Goal: Information Seeking & Learning: Compare options

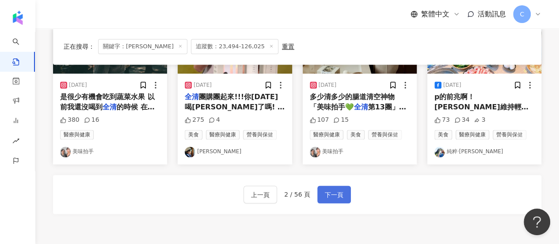
click at [332, 192] on span "下一頁" at bounding box center [334, 194] width 19 height 11
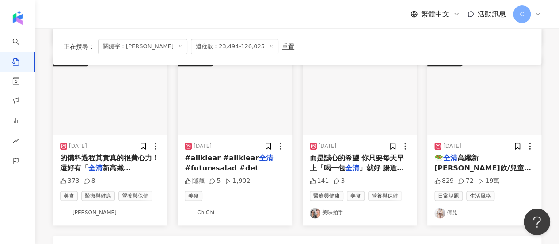
scroll to position [436, 0]
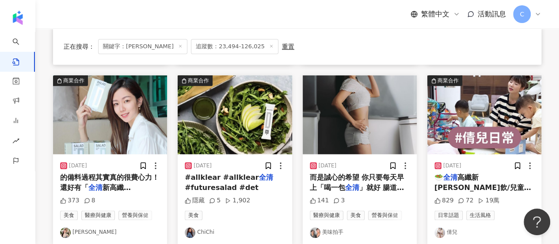
click at [63, 230] on img at bounding box center [65, 232] width 11 height 11
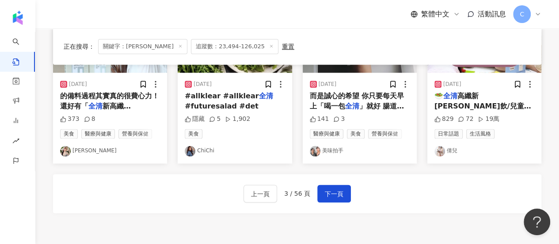
scroll to position [605, 0]
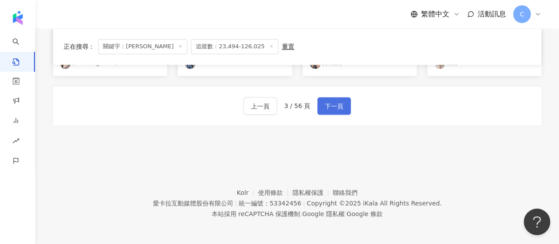
click at [341, 104] on span "下一頁" at bounding box center [334, 106] width 19 height 11
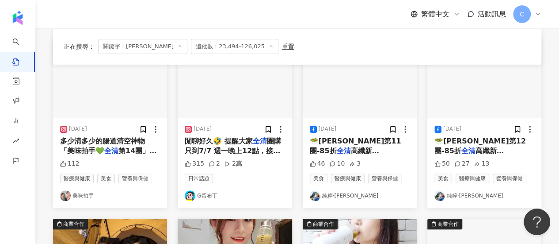
scroll to position [0, 0]
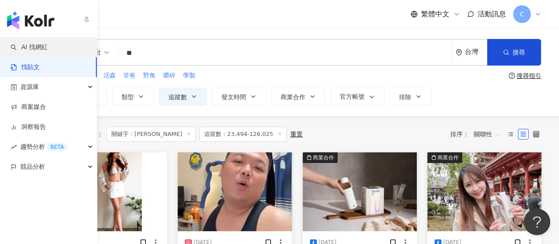
drag, startPoint x: 23, startPoint y: 48, endPoint x: 40, endPoint y: 47, distance: 17.7
click at [23, 48] on link "AI 找網紅" at bounding box center [29, 47] width 37 height 9
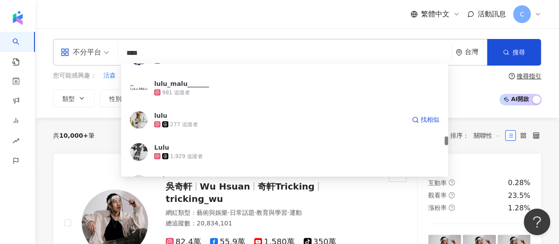
scroll to position [1061, 0]
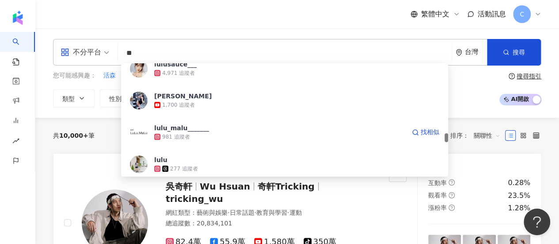
type input "*"
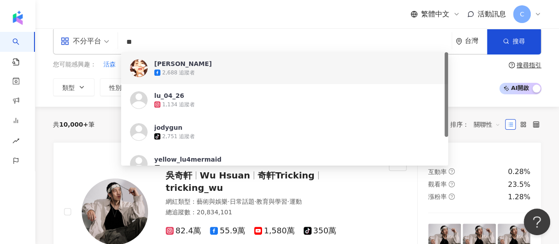
scroll to position [0, 0]
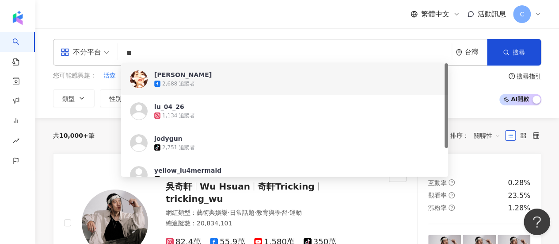
type input "*"
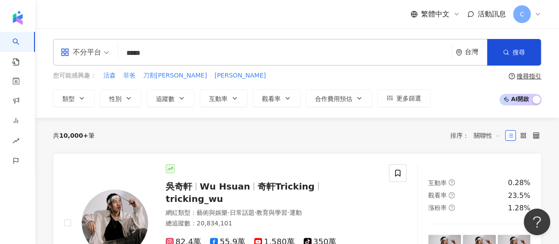
type input "***"
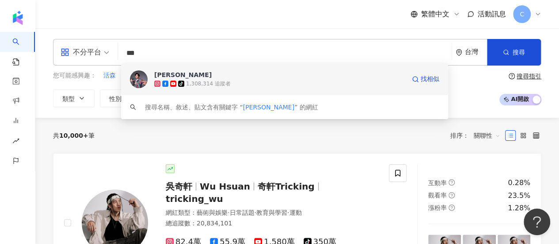
click at [335, 79] on span "陳漢典" at bounding box center [279, 74] width 251 height 9
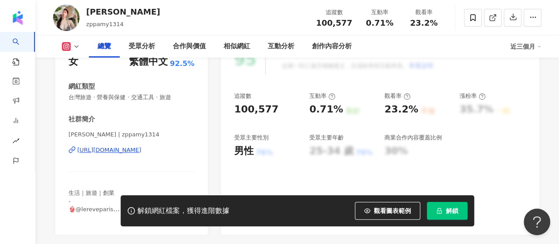
scroll to position [95, 0]
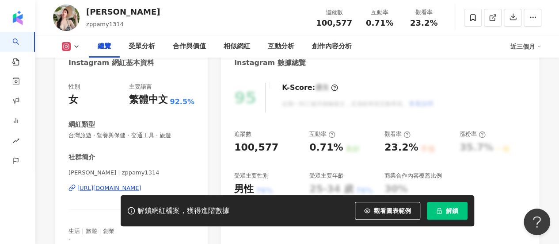
click at [453, 214] on span "解鎖" at bounding box center [452, 210] width 12 height 7
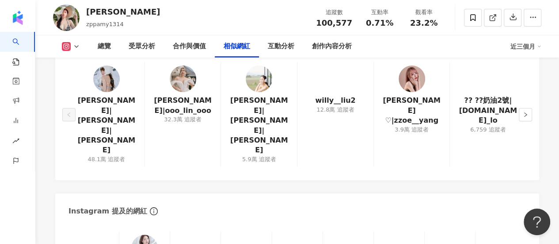
scroll to position [1591, 0]
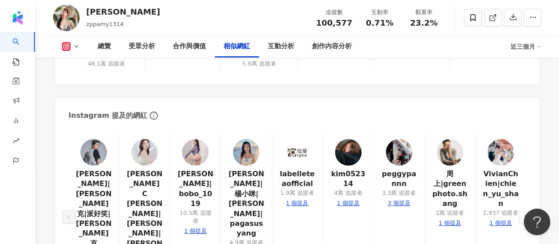
click at [98, 139] on img at bounding box center [93, 152] width 27 height 27
click at [141, 139] on img at bounding box center [144, 152] width 27 height 27
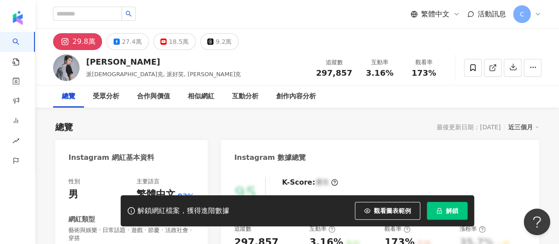
click at [445, 208] on button "解鎖" at bounding box center [447, 211] width 41 height 18
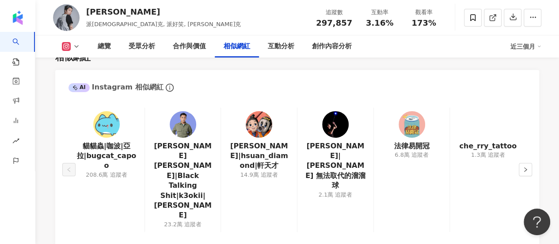
scroll to position [1459, 0]
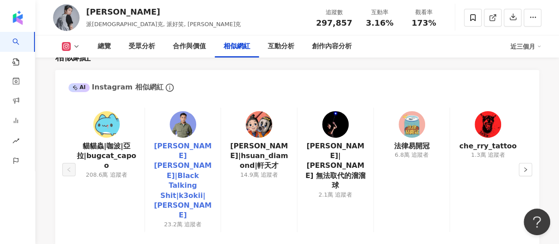
click at [200, 146] on link "布萊克薛薛|Black Talking Shit|k3okii|KEOKI BLACK" at bounding box center [183, 180] width 62 height 79
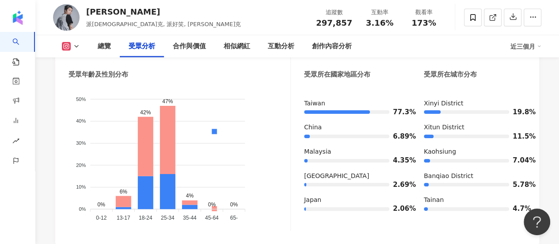
scroll to position [840, 0]
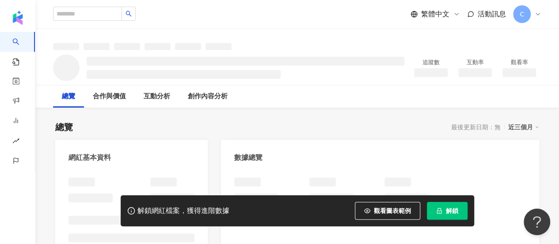
click at [452, 213] on span "解鎖" at bounding box center [452, 210] width 12 height 7
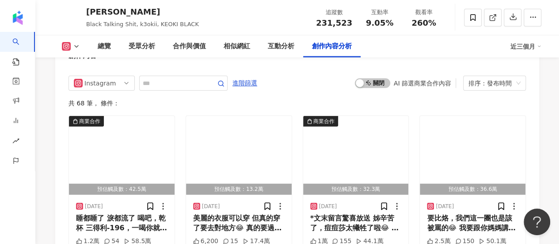
scroll to position [2785, 0]
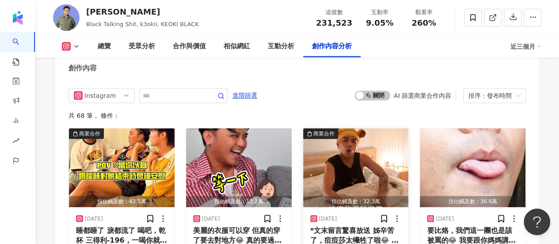
click at [340, 128] on img "button" at bounding box center [356, 167] width 106 height 79
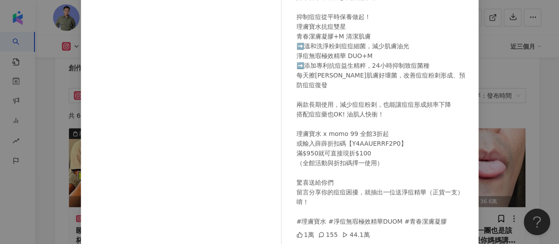
scroll to position [65, 0]
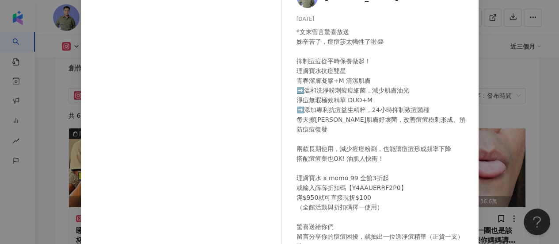
click at [486, 138] on div "布萊克薛薛 2025/8/21 *文末留言驚喜放送 姊辛苦了，痘痘莎太犧牲了啦😂 抑制痘痘從平時保養做起！ 理膚寶水抗痘雙星 青春潔膚凝膠+M 清潔肌膚 ➡️…" at bounding box center [279, 122] width 559 height 244
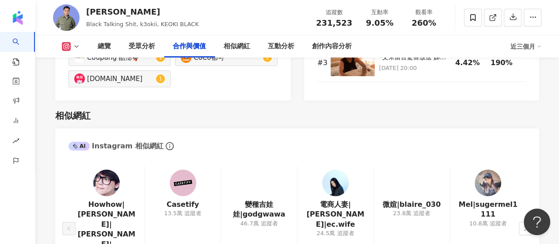
scroll to position [1414, 0]
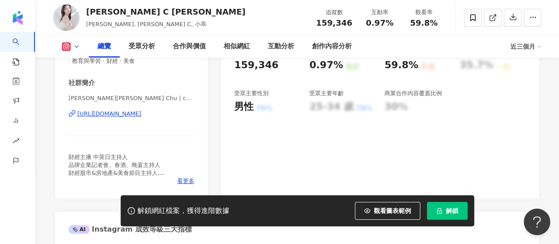
click at [427, 209] on button "解鎖" at bounding box center [447, 211] width 41 height 18
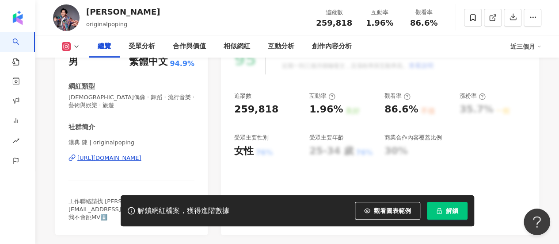
click at [453, 211] on span "解鎖" at bounding box center [452, 210] width 12 height 7
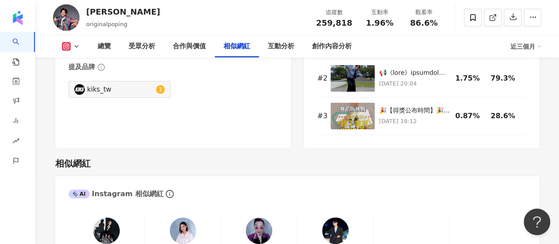
scroll to position [1459, 0]
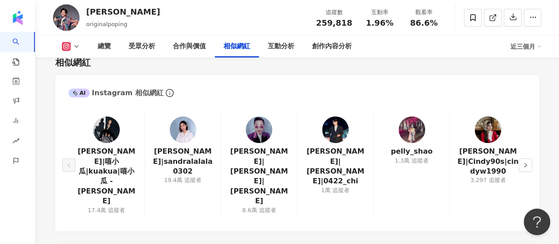
click at [180, 119] on img at bounding box center [183, 129] width 27 height 27
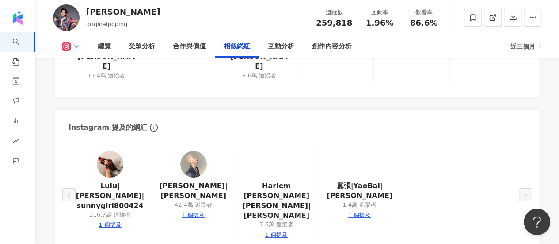
scroll to position [1591, 0]
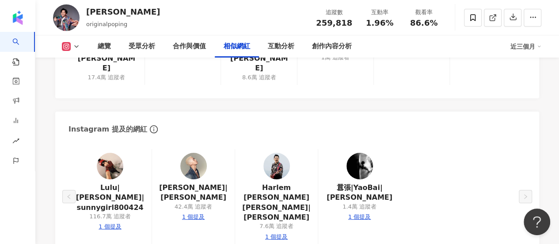
click at [106, 152] on img at bounding box center [110, 165] width 27 height 27
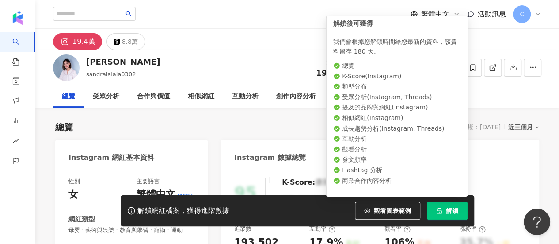
drag, startPoint x: 450, startPoint y: 207, endPoint x: 446, endPoint y: 188, distance: 18.8
click at [449, 207] on span "解鎖" at bounding box center [452, 210] width 12 height 7
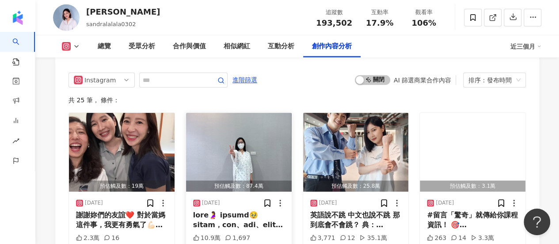
scroll to position [2740, 0]
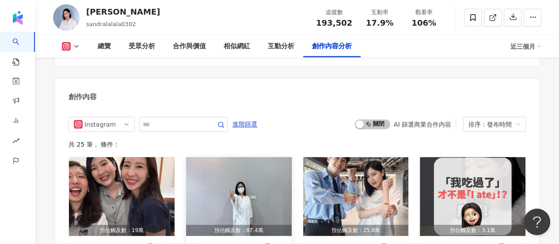
click at [235, 157] on img "button" at bounding box center [239, 196] width 106 height 79
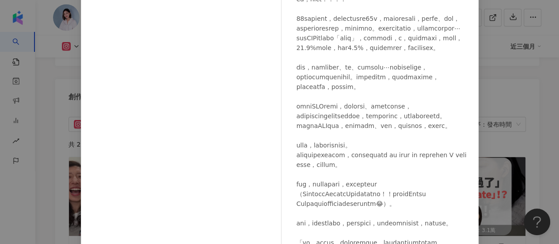
scroll to position [446, 0]
click at [503, 153] on div "Sandra Hsu 2025/7/24 10.9萬 1,697 查看原始貼文" at bounding box center [279, 122] width 559 height 244
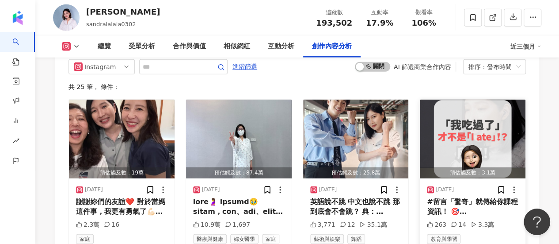
scroll to position [2785, 0]
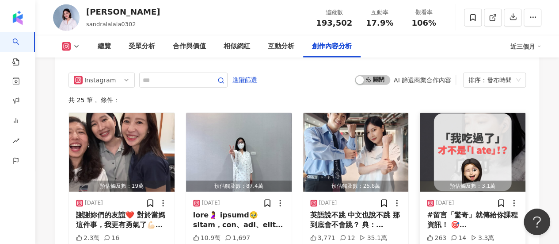
click at [479, 113] on img "button" at bounding box center [473, 152] width 106 height 79
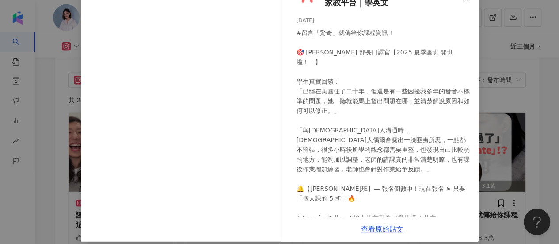
scroll to position [66, 0]
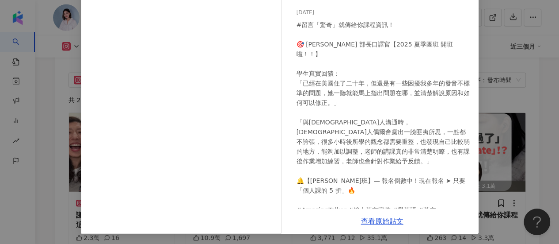
click at [534, 145] on div "AmazingTalker｜1 對 1 線上英文家教平台｜學英文 2025/5/23 #留言「驚奇」就傳給你課程資訊！ 🎯 Sandra 部長口譯官【2025…" at bounding box center [279, 122] width 559 height 244
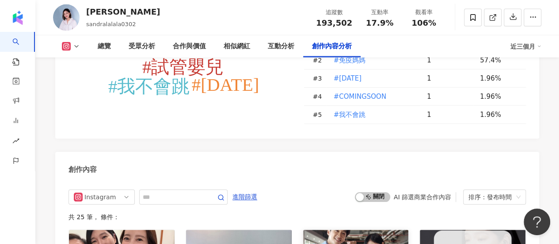
scroll to position [2711, 0]
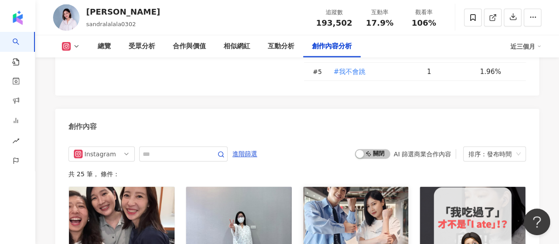
click at [346, 187] on img "button" at bounding box center [356, 226] width 106 height 79
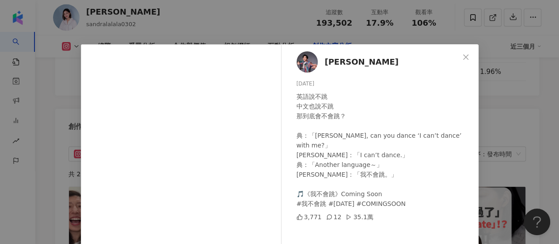
scroll to position [88, 0]
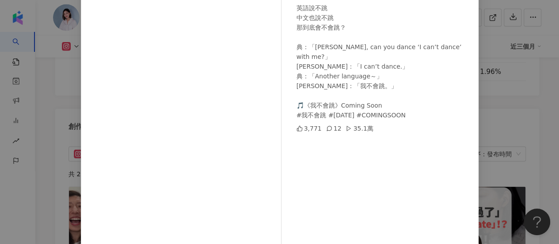
click at [488, 171] on div "陳漢典 2025/7/4 英語說不跳 中文也說不跳 那到底會不會跳？ 典：「Sandra, can you dance ‘I can’t dance’ wit…" at bounding box center [279, 122] width 559 height 244
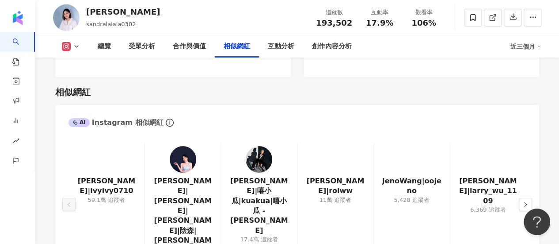
scroll to position [1429, 0]
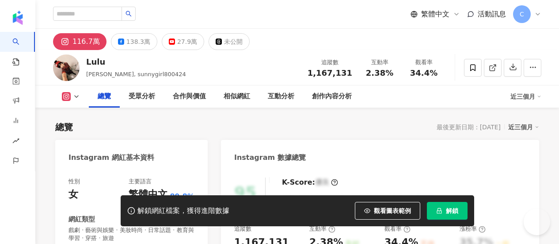
click at [453, 210] on span "解鎖" at bounding box center [452, 210] width 12 height 7
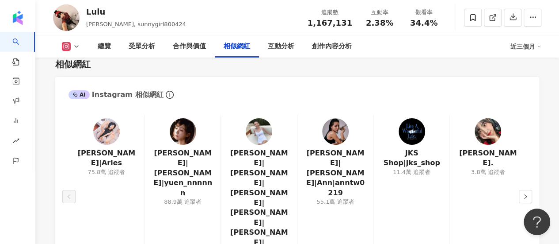
scroll to position [1635, 0]
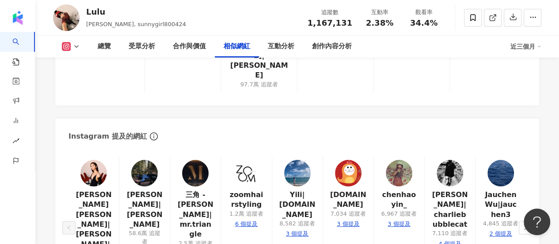
click at [89, 160] on img at bounding box center [93, 173] width 27 height 27
click at [137, 160] on img at bounding box center [144, 173] width 27 height 27
click at [528, 225] on icon "right" at bounding box center [525, 227] width 5 height 5
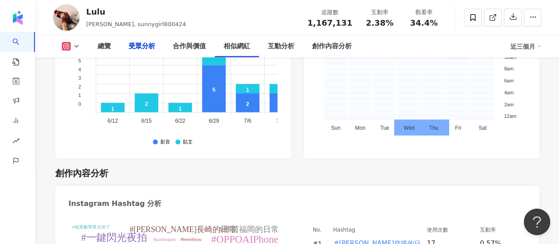
scroll to position [796, 0]
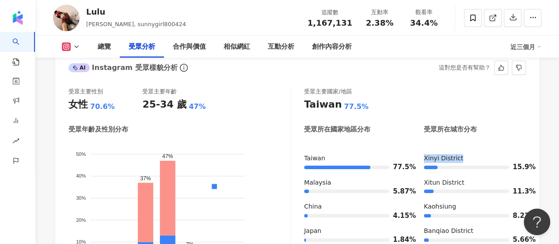
drag, startPoint x: 425, startPoint y: 145, endPoint x: 482, endPoint y: 149, distance: 57.2
click at [482, 154] on div "Xinyi District 15.9%" at bounding box center [475, 163] width 102 height 18
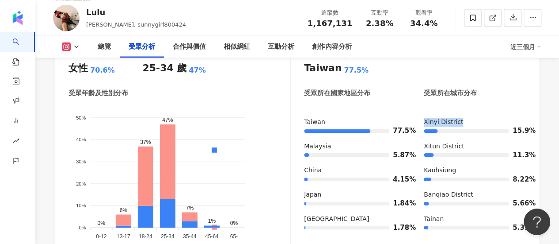
scroll to position [840, 0]
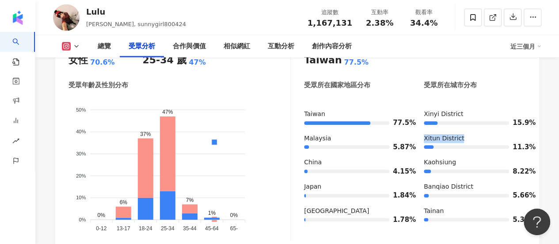
drag, startPoint x: 423, startPoint y: 123, endPoint x: 470, endPoint y: 124, distance: 47.7
click at [470, 124] on div "Taiwan 77.5% Malaysia 5.87% China 4.15% Japan 1.84% United States 1.78% Xinyi D…" at bounding box center [415, 170] width 222 height 121
click at [470, 134] on div "Xitun District" at bounding box center [475, 138] width 102 height 9
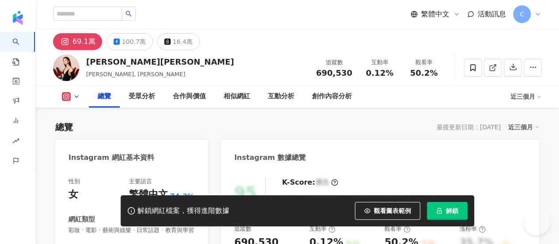
click at [452, 208] on span "解鎖" at bounding box center [452, 210] width 12 height 7
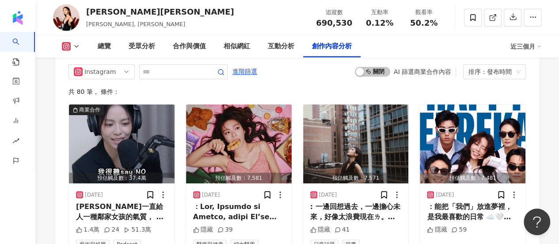
scroll to position [3006, 0]
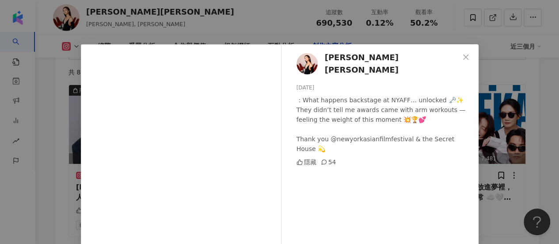
scroll to position [44, 0]
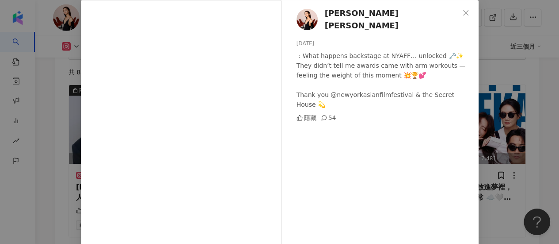
click at [543, 99] on div "宋芸樺 Vivian Sung 2025/7/25 ：What happens backstage at NYAFF… unlocked 🗝️✨ They d…" at bounding box center [279, 122] width 559 height 244
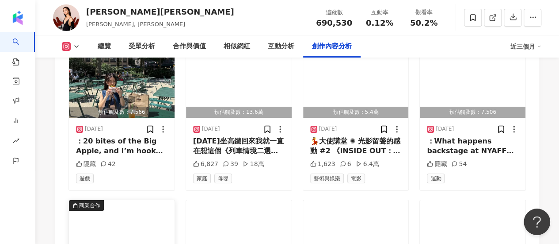
scroll to position [3227, 0]
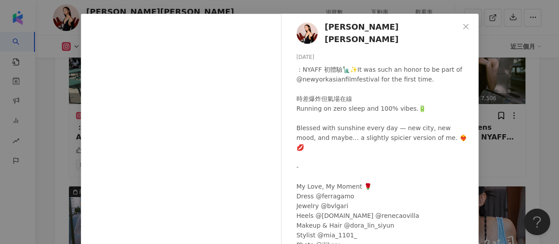
scroll to position [44, 0]
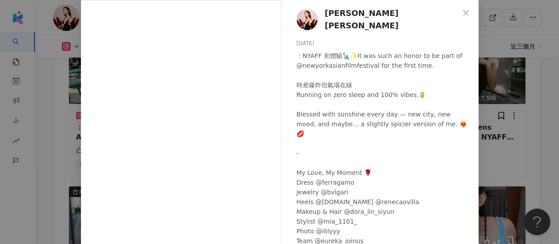
click at [533, 122] on div "宋芸樺 Vivian Sung 2025/7/23 ：NYAFF 初體驗🗽✨It was such an honor to be part of @newyo…" at bounding box center [279, 122] width 559 height 244
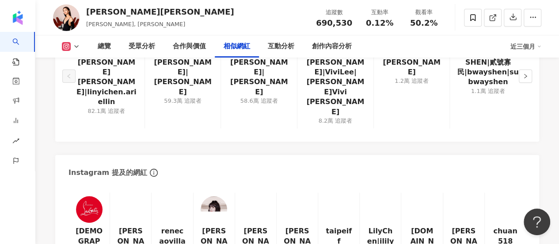
scroll to position [1591, 0]
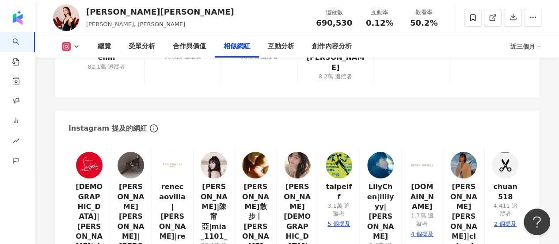
click at [217, 152] on img at bounding box center [214, 165] width 27 height 27
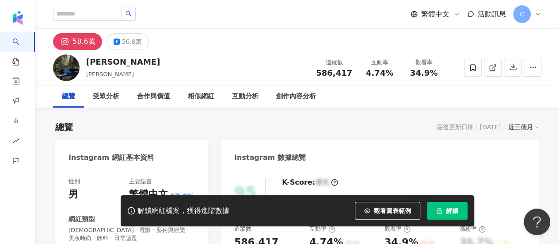
click at [446, 207] on span "解鎖" at bounding box center [452, 210] width 12 height 7
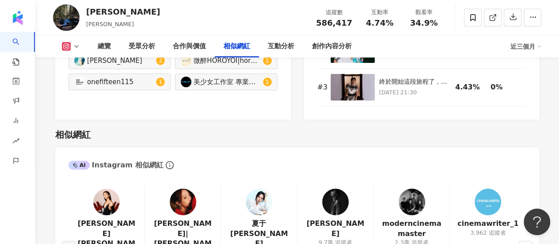
scroll to position [1503, 0]
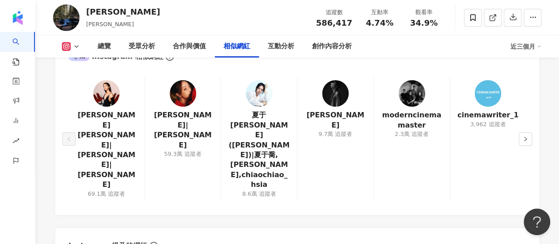
click at [187, 80] on img at bounding box center [183, 93] width 27 height 27
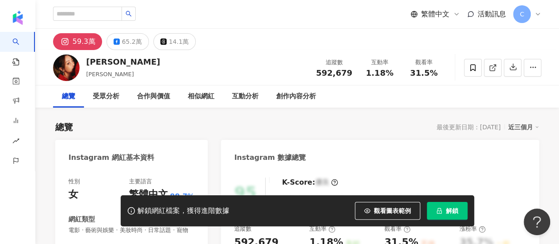
click at [450, 212] on span "解鎖" at bounding box center [452, 210] width 12 height 7
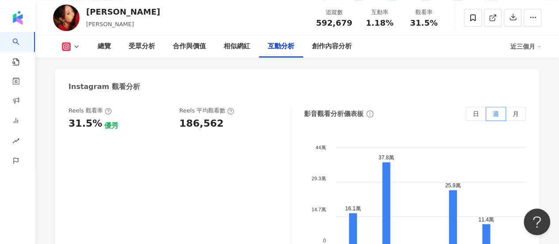
scroll to position [2077, 0]
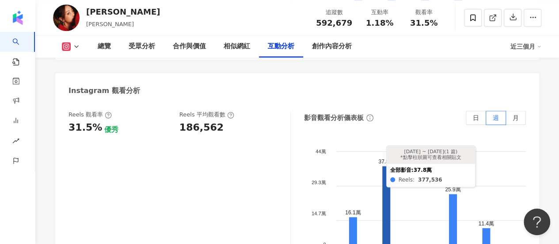
click at [384, 166] on icon at bounding box center [386, 210] width 8 height 88
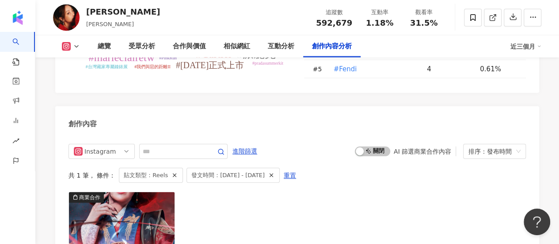
scroll to position [2789, 0]
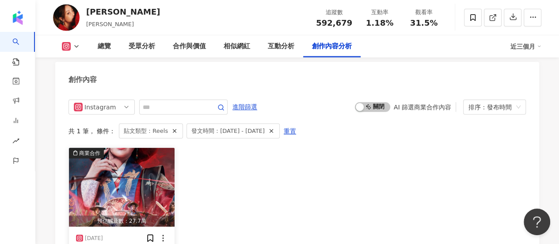
click at [147, 148] on img "button" at bounding box center [122, 187] width 106 height 79
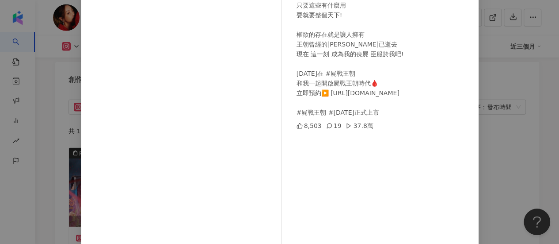
scroll to position [153, 0]
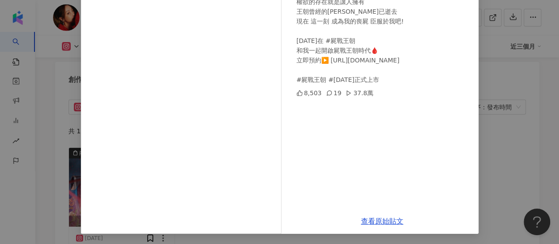
click at [503, 152] on div "謝欣穎 2025/6/21 「我的王 我要的是 天下」 名?利?錢財? 只要這些有什麼用 要就要整個天下! 權欲的存在就是讓人擁有 王朝曾經的王已逝去 現在 …" at bounding box center [279, 122] width 559 height 244
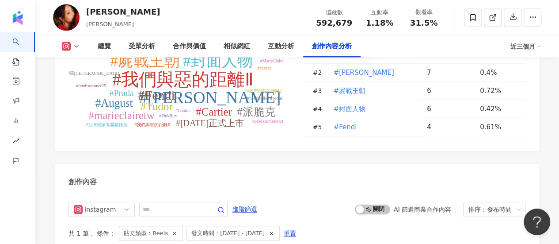
scroll to position [2701, 0]
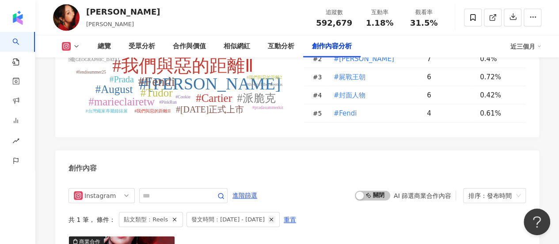
click at [274, 216] on icon "button" at bounding box center [271, 219] width 6 height 6
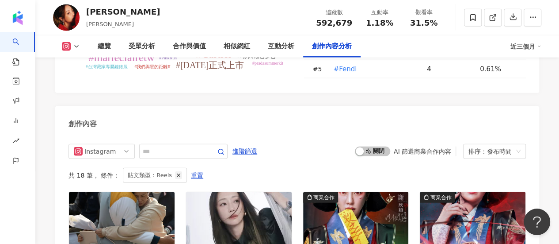
click at [175, 172] on icon "button" at bounding box center [178, 175] width 6 height 6
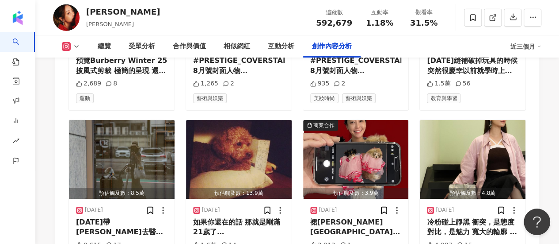
scroll to position [3143, 0]
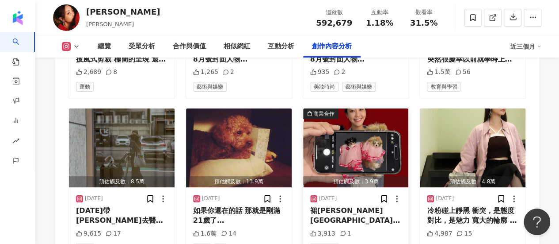
click at [360, 110] on img "button" at bounding box center [356, 147] width 106 height 79
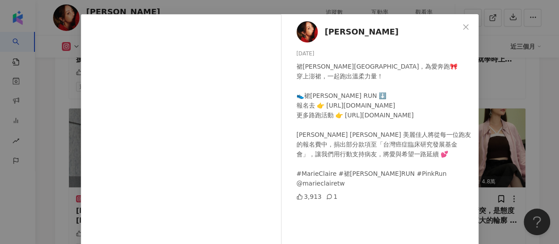
scroll to position [44, 0]
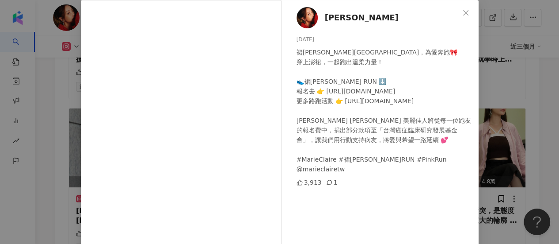
click at [526, 118] on div "謝欣穎 2025/7/27 裙襬澎澎，為愛奔跑🎀 穿上澎裙，一起跑出溫柔力量！ 👟裙襬澎澎 RUN ⬇️ 報名去 👉 https://pse.is/7rcqf…" at bounding box center [279, 122] width 559 height 244
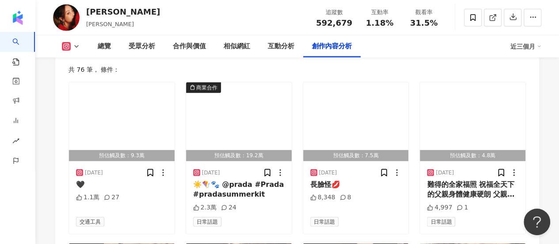
scroll to position [2789, 0]
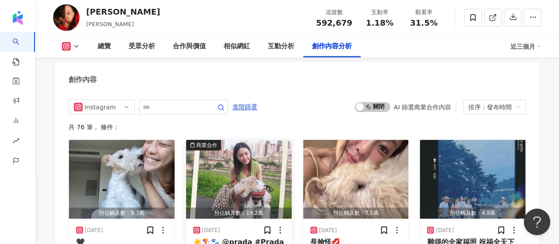
click at [254, 140] on img "button" at bounding box center [239, 179] width 106 height 79
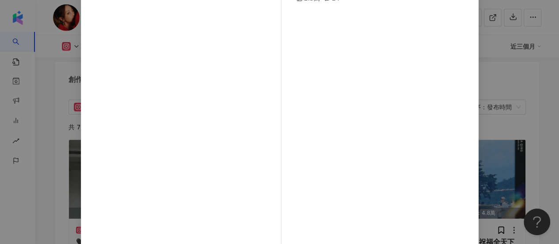
scroll to position [133, 0]
click at [533, 105] on div "謝欣穎 2025/8/14 ☀️🪁🐾 @prada #Prada #pradasummerkit 2.3萬 24 查看原始貼文" at bounding box center [279, 122] width 559 height 244
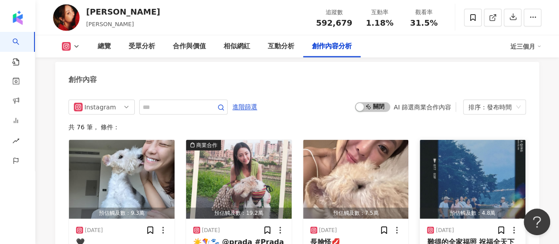
click at [483, 145] on img "button" at bounding box center [473, 179] width 106 height 79
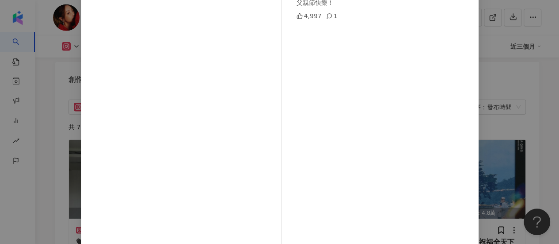
click at [533, 72] on div "謝欣穎 2025/8/8 難得的全家福照 祝福全天下的父親身體健康硬朗 父親節快樂！ 4,997 1 查看原始貼文" at bounding box center [279, 122] width 559 height 244
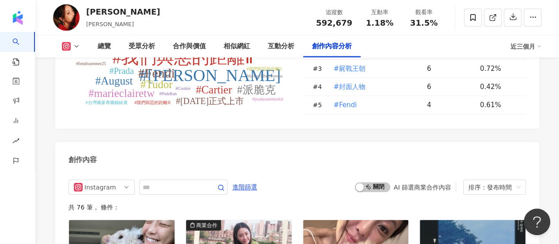
scroll to position [2701, 0]
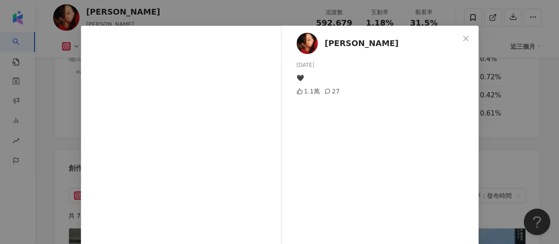
scroll to position [44, 0]
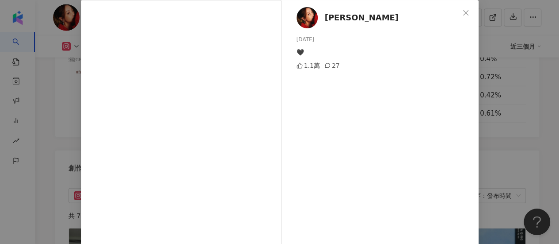
click at [522, 111] on div "謝欣穎 2025/8/24 🖤 1.1萬 27 查看原始貼文" at bounding box center [279, 122] width 559 height 244
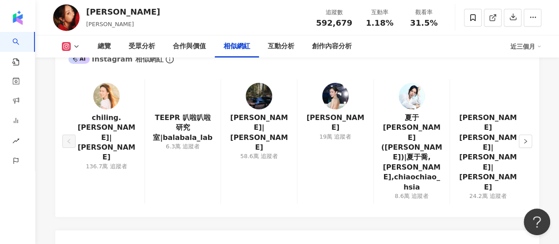
scroll to position [1463, 0]
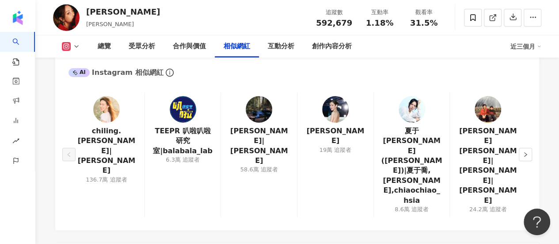
click at [112, 109] on img at bounding box center [106, 109] width 27 height 27
click at [336, 114] on img at bounding box center [335, 109] width 27 height 27
click at [415, 112] on img at bounding box center [412, 109] width 27 height 27
click at [489, 106] on img at bounding box center [488, 109] width 27 height 27
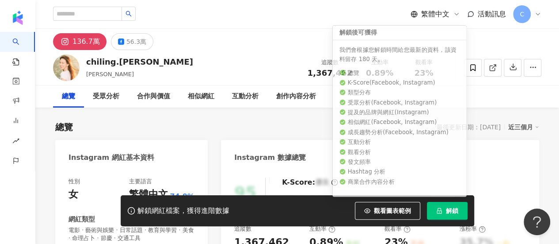
click at [446, 213] on button "解鎖" at bounding box center [447, 211] width 41 height 18
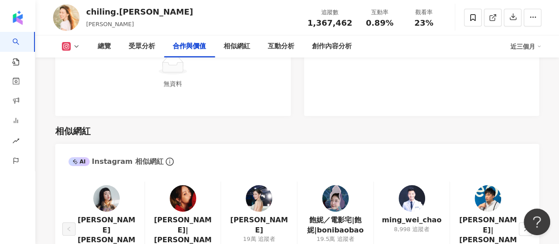
scroll to position [1414, 0]
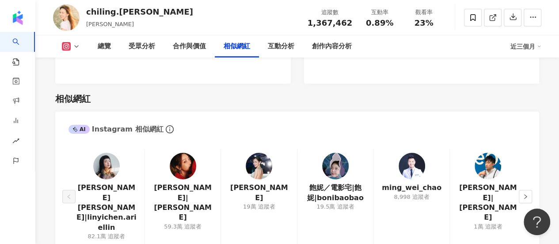
click at [103, 152] on img at bounding box center [106, 165] width 27 height 27
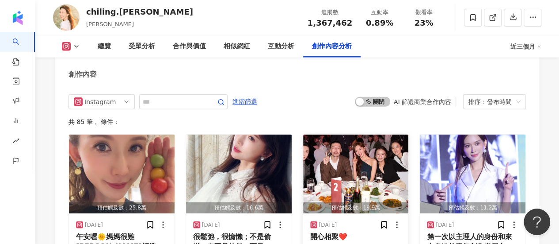
scroll to position [2740, 0]
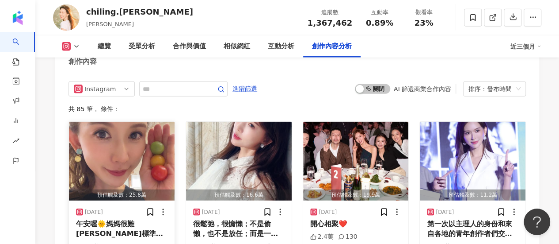
click at [124, 219] on div "午安喔🌞媽媽很難[PERSON_NAME]標準時間就寢😢食補就不能少😜 好吃又抗氧化的🚥🍅蕃茄～喜歡❤️" at bounding box center [121, 229] width 91 height 20
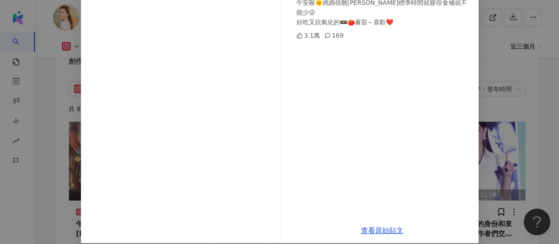
scroll to position [103, 0]
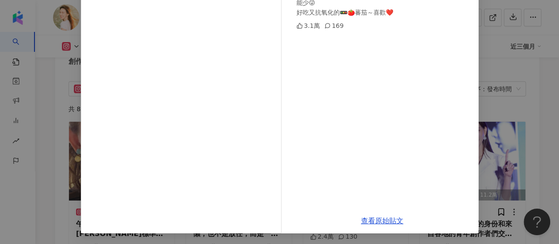
click at [550, 107] on div "chiling.lin 2025/8/27 午安喔🌞媽媽很難蔡依林標準時間就寢😢食補就不能少😜 好吃又抗氧化的🚥🍅蕃茄～喜歡❤️ 3.1萬 169 查看原始貼文" at bounding box center [279, 122] width 559 height 244
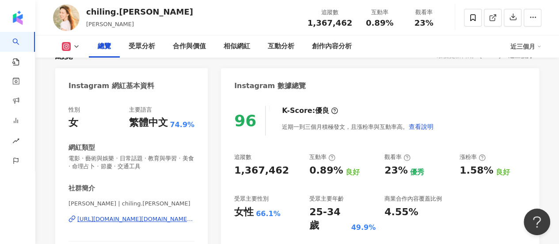
scroll to position [133, 0]
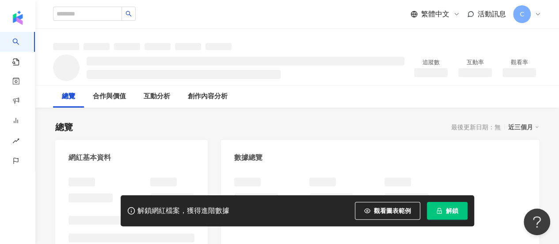
click at [451, 208] on span "解鎖" at bounding box center [452, 210] width 12 height 7
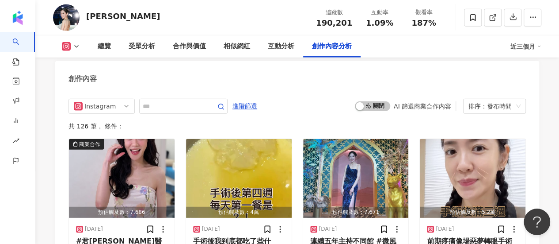
scroll to position [2785, 0]
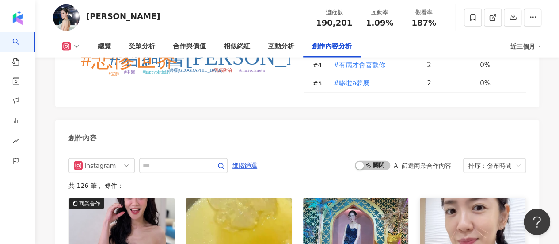
click at [467, 198] on img "button" at bounding box center [473, 237] width 106 height 79
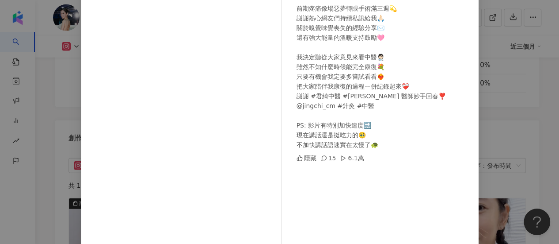
scroll to position [88, 0]
click at [526, 122] on div "楊千霈 Pink Yang 2025/8/21 前期疼痛像場惡夢轉眼手術滿三週💫 謝謝熱心網友們持續私訊給我🙏🏻 關於嗅覺味覺喪失的經驗分享✉️ 還有強大能量…" at bounding box center [279, 122] width 559 height 244
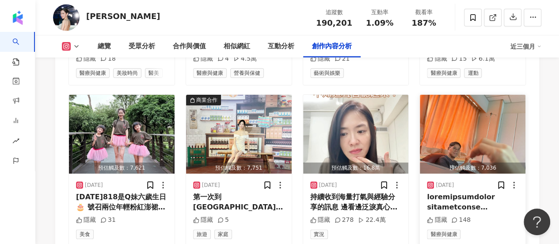
scroll to position [3006, 0]
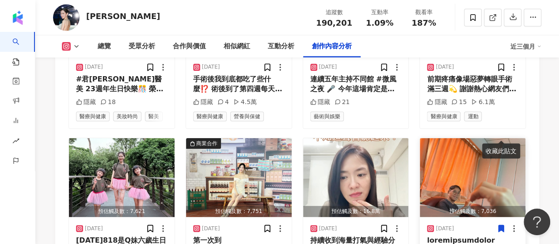
click at [482, 138] on img "button" at bounding box center [473, 177] width 106 height 79
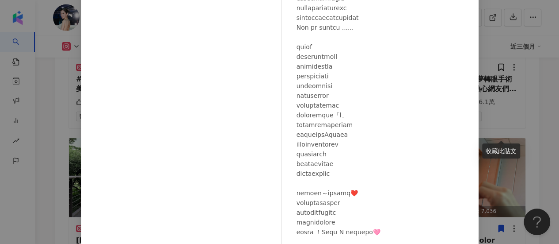
scroll to position [159, 0]
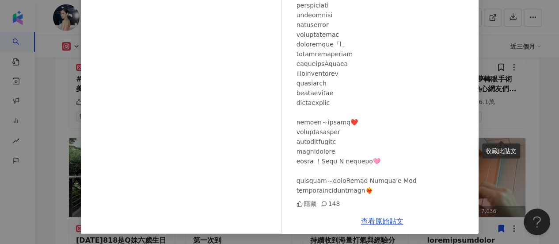
click at [508, 201] on div "楊千霈 Pink Yang 2025/8/8 隱藏 148 查看原始貼文" at bounding box center [279, 122] width 559 height 244
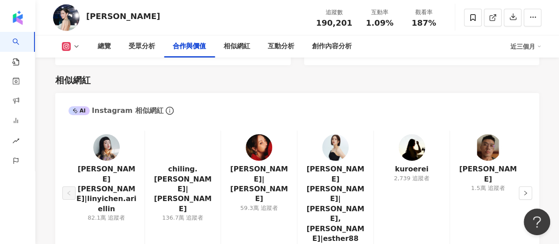
scroll to position [1193, 0]
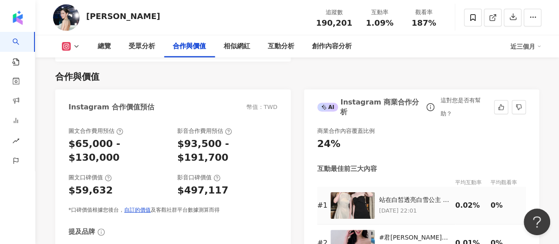
click at [337, 192] on img at bounding box center [353, 205] width 44 height 27
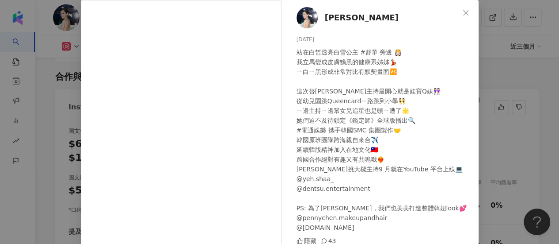
scroll to position [88, 0]
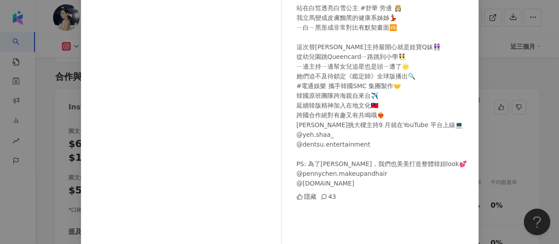
drag, startPoint x: 516, startPoint y: 80, endPoint x: 328, endPoint y: 95, distance: 188.9
click at [375, 82] on div "楊千霈 Pink Yang 2025/8/1 站在白皙透亮白雪公主 #舒華 旁邊 👸🏻 我立馬變成皮膚黝黑的健康系姊姊💃🏻 ㄧ白ㄧ黑形成非常對比有默契畫面🆚 …" at bounding box center [279, 122] width 559 height 244
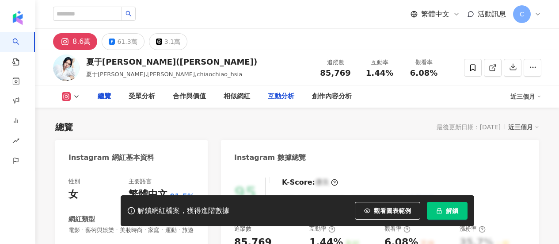
click at [448, 213] on span "解鎖" at bounding box center [452, 210] width 12 height 7
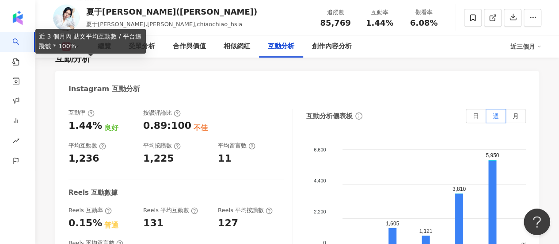
scroll to position [1856, 0]
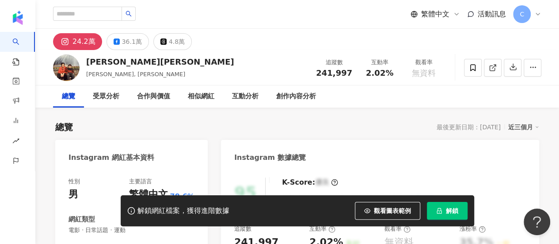
click at [445, 213] on button "解鎖" at bounding box center [447, 211] width 41 height 18
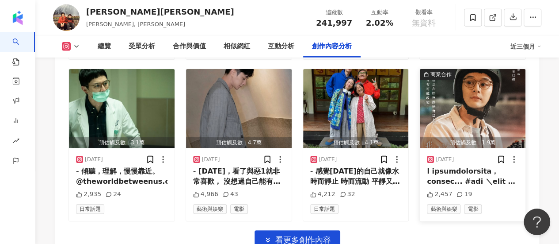
scroll to position [3027, 0]
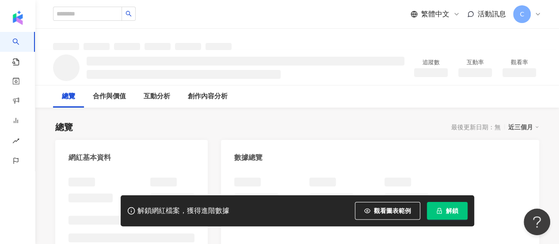
click at [446, 207] on span "解鎖" at bounding box center [452, 210] width 12 height 7
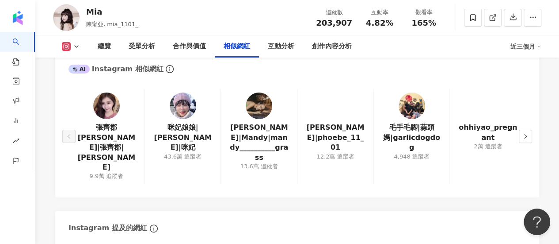
scroll to position [1459, 0]
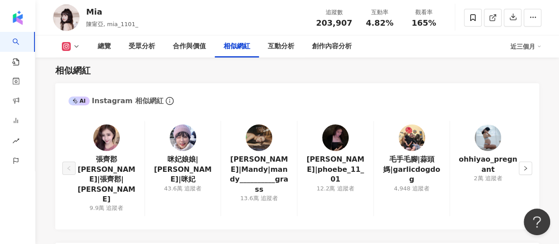
click at [264, 124] on img at bounding box center [259, 137] width 27 height 27
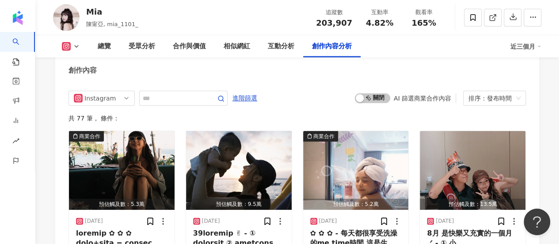
scroll to position [2805, 0]
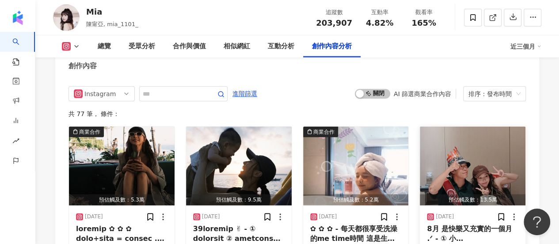
click at [450, 126] on img "button" at bounding box center [473, 165] width 106 height 79
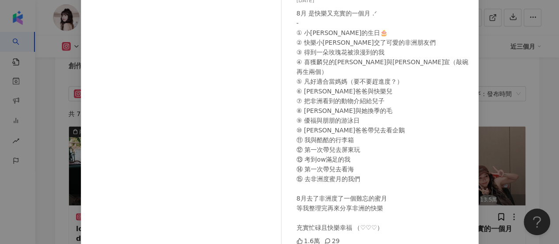
scroll to position [81, 0]
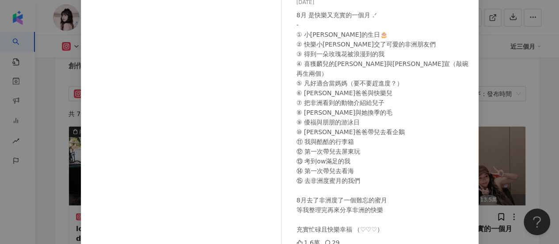
click at [524, 56] on div "Mia 2025/8/26 8月 是快樂又充實的一個月 .ᐟ - ① 小廖的生日🎂 ② 快樂小廖交了可愛的非洲朋友們 ③ 得到一朵玫瑰花被浪漫到的我 ④ 喜獲…" at bounding box center [279, 122] width 559 height 244
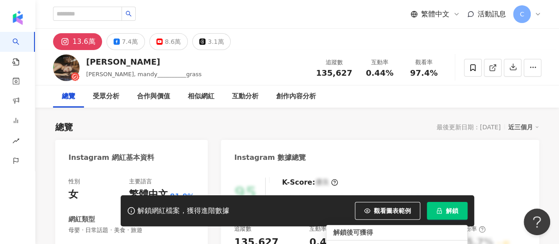
click at [448, 209] on span "解鎖" at bounding box center [452, 210] width 12 height 7
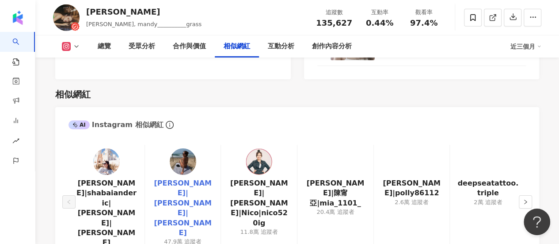
scroll to position [1459, 0]
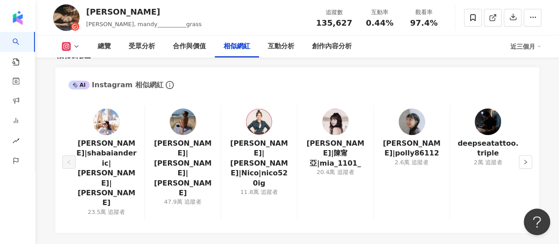
click at [97, 108] on img at bounding box center [106, 121] width 27 height 27
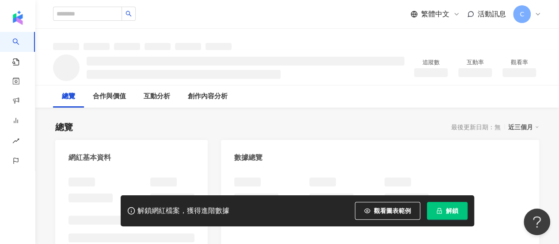
click at [457, 216] on button "解鎖" at bounding box center [447, 211] width 41 height 18
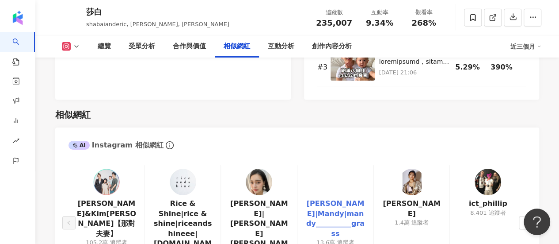
scroll to position [1459, 0]
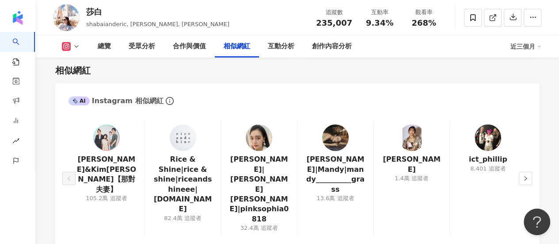
click at [270, 126] on img at bounding box center [259, 137] width 27 height 27
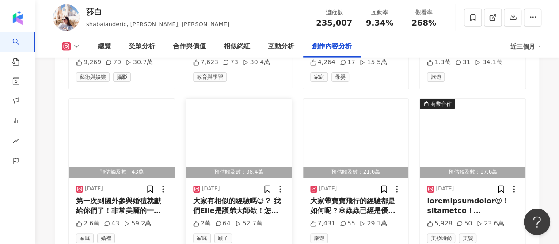
scroll to position [2961, 0]
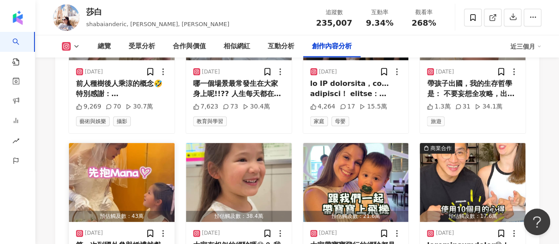
click at [110, 143] on img "button" at bounding box center [122, 182] width 106 height 79
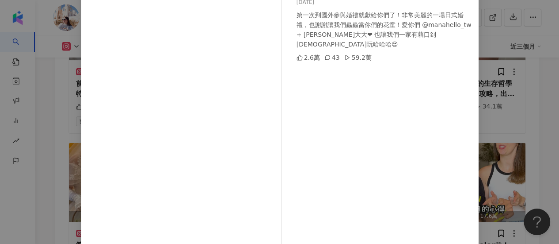
scroll to position [0, 0]
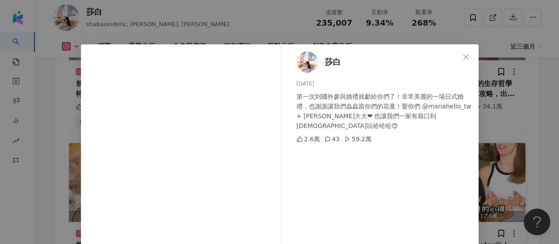
click at [520, 99] on div "莎白 2025/8/24 第一次到國外參與婚禮就獻給你們了！非常美麗的一場日式婚禮，也謝謝讓我們蟲蟲當你們的花童！愛你們 @manahello_tw + Ia…" at bounding box center [279, 122] width 559 height 244
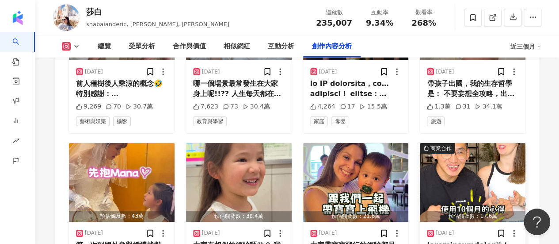
click at [468, 143] on img "button" at bounding box center [473, 182] width 106 height 79
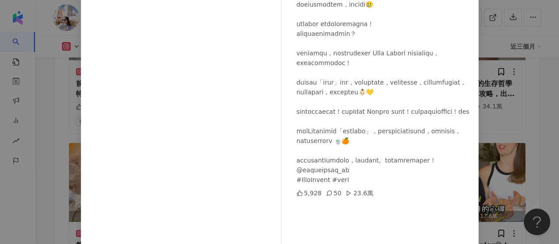
scroll to position [88, 0]
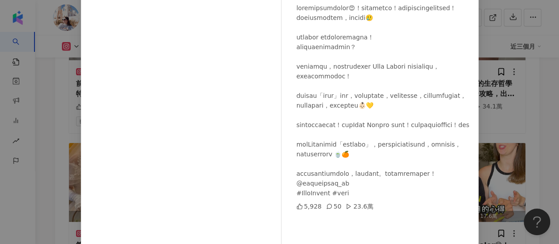
click at [535, 121] on div "莎白 2025/8/15 5,928 50 23.6萬 查看原始貼文" at bounding box center [279, 122] width 559 height 244
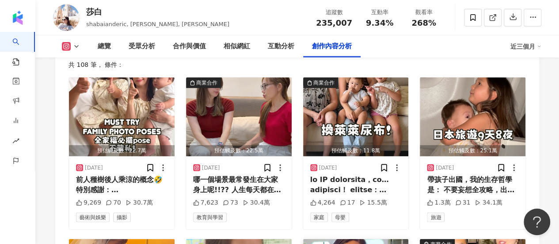
scroll to position [2829, 0]
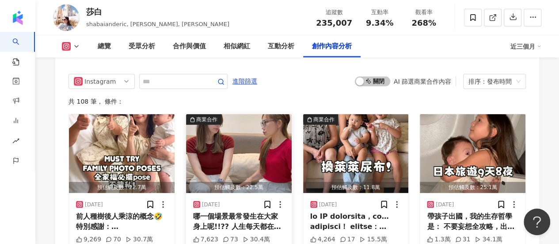
click at [248, 114] on img "button" at bounding box center [239, 153] width 106 height 79
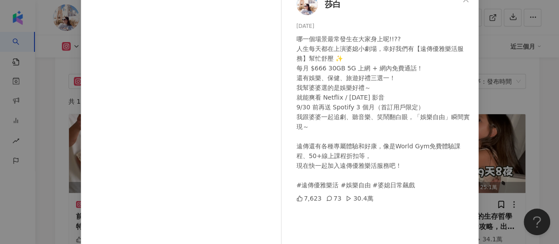
scroll to position [44, 0]
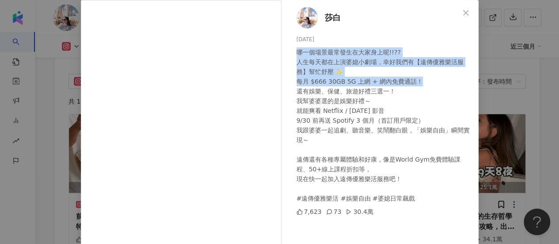
drag, startPoint x: 292, startPoint y: 51, endPoint x: 407, endPoint y: 84, distance: 119.6
click at [407, 84] on div "莎白 2025/9/5 哪一個場景最常發生在大家身上呢!!?? 人生每天都在上演婆媳小劇場，幸好我們有【遠傳優雅樂活服務】幫忙舒壓 ✨ 每月 $666 30G…" at bounding box center [382, 158] width 193 height 317
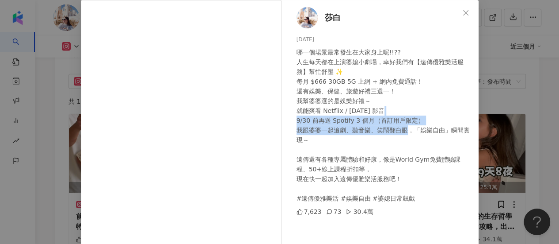
drag, startPoint x: 494, startPoint y: 110, endPoint x: 418, endPoint y: 123, distance: 77.7
click at [402, 126] on div "莎白 2025/9/5 哪一個場景最常發生在大家身上呢!!?? 人生每天都在上演婆媳小劇場，幸好我們有【遠傳優雅樂活服務】幫忙舒壓 ✨ 每月 $666 30G…" at bounding box center [279, 122] width 559 height 244
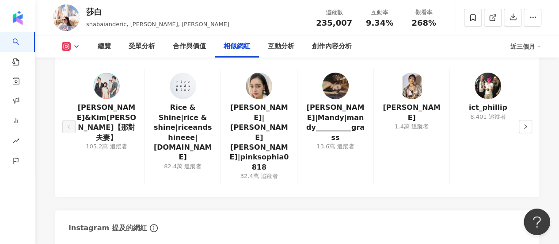
scroll to position [1414, 0]
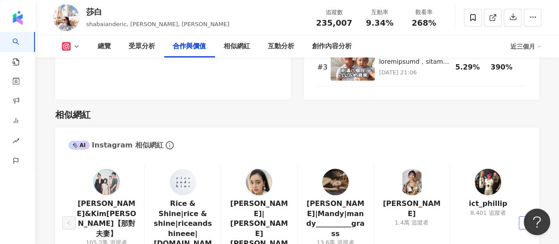
click at [525, 220] on icon "right" at bounding box center [525, 222] width 5 height 5
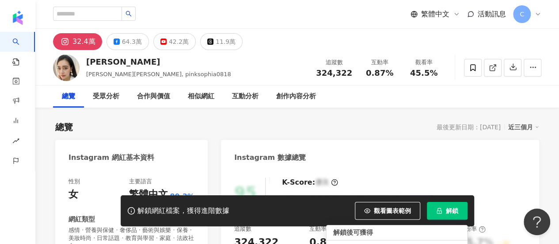
click at [447, 212] on span "解鎖" at bounding box center [452, 210] width 12 height 7
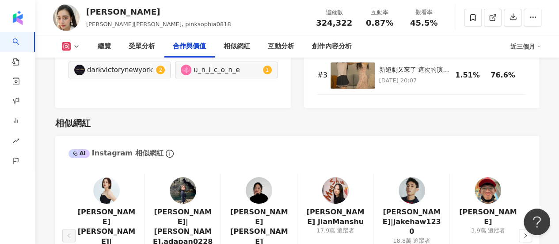
scroll to position [1459, 0]
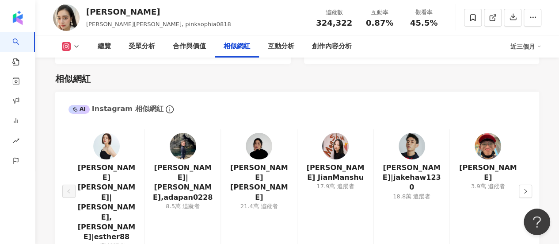
click at [106, 133] on img at bounding box center [106, 146] width 27 height 27
drag, startPoint x: 263, startPoint y: 125, endPoint x: 274, endPoint y: 116, distance: 14.9
click at [263, 133] on img at bounding box center [259, 146] width 27 height 27
click at [182, 133] on img at bounding box center [183, 146] width 27 height 27
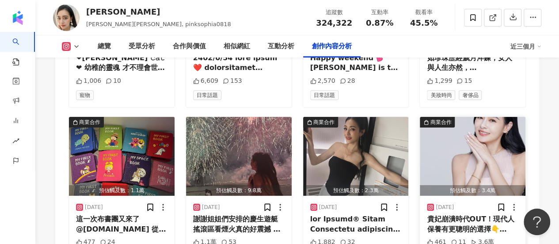
scroll to position [3190, 0]
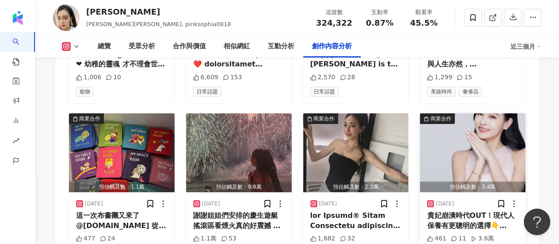
click at [432, 210] on div "貴妃崩潰時代OUT！現代人保養有更聰明的選擇👇 https://taiji.biz/貴妃甄選 ⠀⠀ ⚡王美思佳穿越救駕：「別傻了～保養不需要這麼苦！」 🤍珍珠…" at bounding box center [472, 220] width 91 height 20
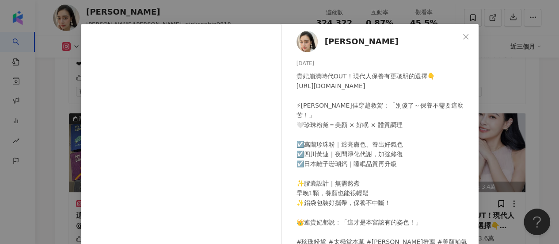
scroll to position [65, 0]
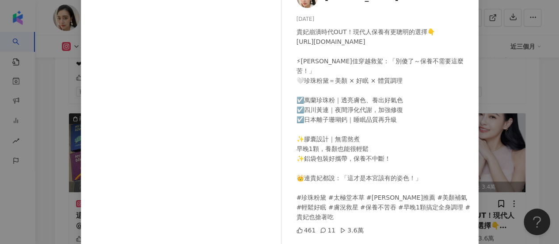
click at [551, 106] on div "王思佳 2025/8/4 貴妃崩潰時代OUT！現代人保養有更聰明的選擇👇 https://taiji.biz/貴妃甄選 ⠀⠀ ⚡王美思佳穿越救駕：「別傻了～保…" at bounding box center [279, 122] width 559 height 244
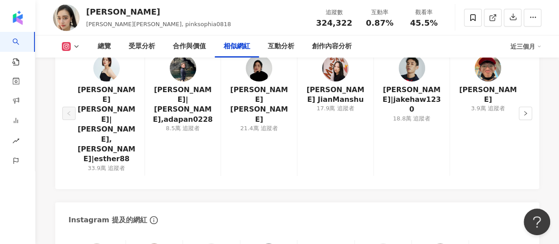
scroll to position [1541, 0]
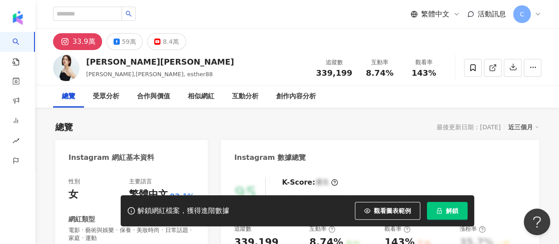
click at [461, 212] on button "解鎖" at bounding box center [447, 211] width 41 height 18
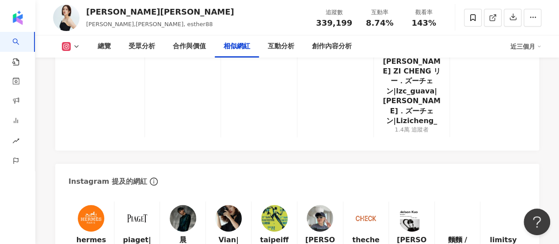
scroll to position [1680, 0]
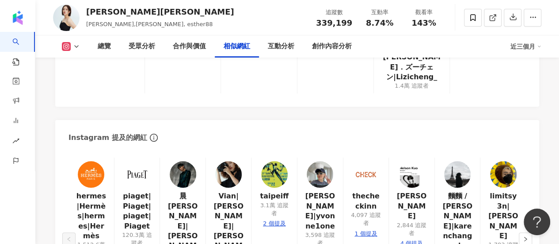
click at [187, 161] on img at bounding box center [183, 174] width 27 height 27
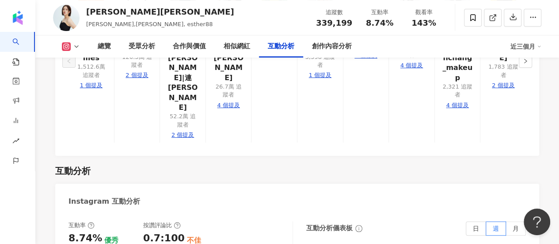
scroll to position [1856, 0]
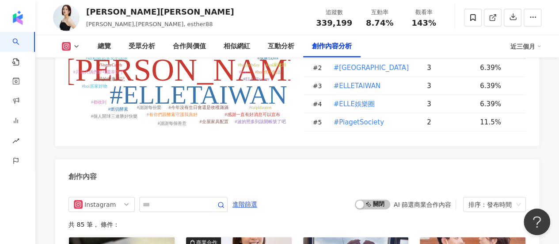
scroll to position [2829, 0]
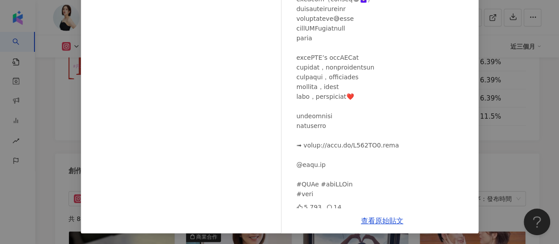
scroll to position [2616, 0]
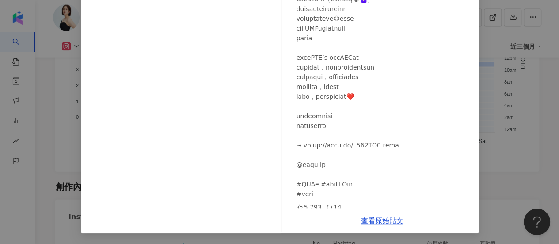
click at [538, 114] on div "劉品言 Esther LIU 2025/9/1 5,793 14 查看原始貼文" at bounding box center [279, 122] width 559 height 244
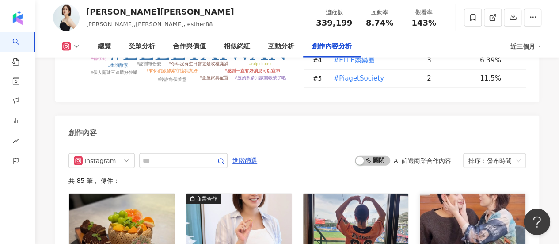
scroll to position [2881, 0]
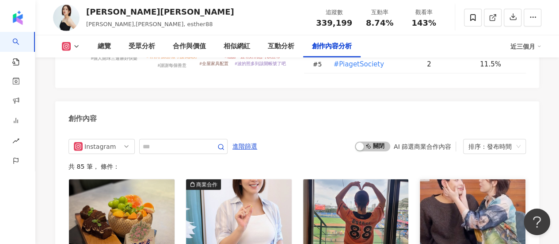
click at [452, 179] on img "button" at bounding box center [473, 218] width 106 height 79
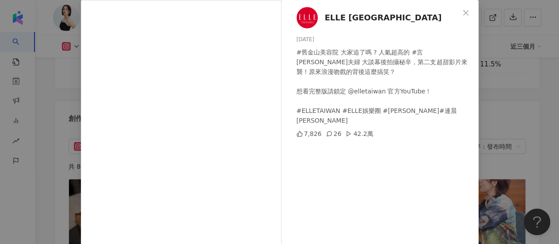
scroll to position [88, 0]
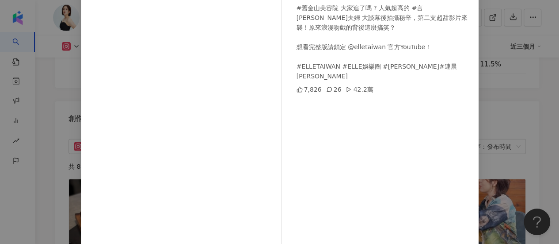
click at [537, 108] on div "ELLE Taiwan 2025/8/22 #舊金山美容院 大家追了嗎 ? 人氣超高的 #言翔夫婦 大談幕後拍攝秘辛，第二支超甜影片來襲！原來浪漫吻戲的背後這…" at bounding box center [279, 122] width 559 height 244
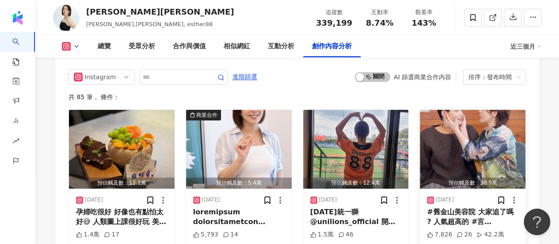
scroll to position [3014, 0]
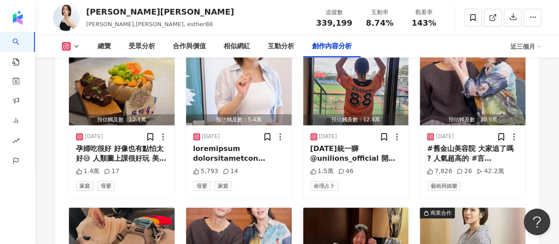
click at [313, 207] on img "button" at bounding box center [356, 246] width 106 height 79
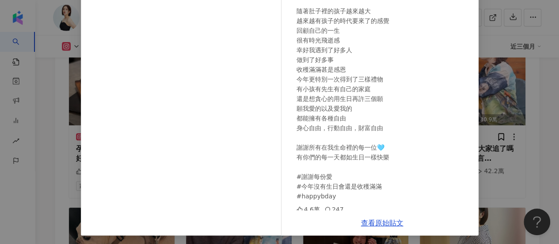
scroll to position [103, 0]
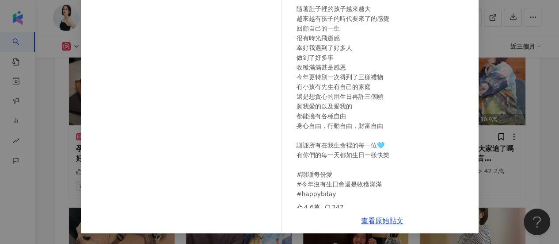
click at [529, 114] on div "劉品言 Esther LIU 2025/8/8 生日快樂了好多天 每一個驚喜每頓飯都充滿愛 不管我成為了什麼身分 都是被好好愛著 隨著肚子裡的孩子越來越大 越…" at bounding box center [279, 122] width 559 height 244
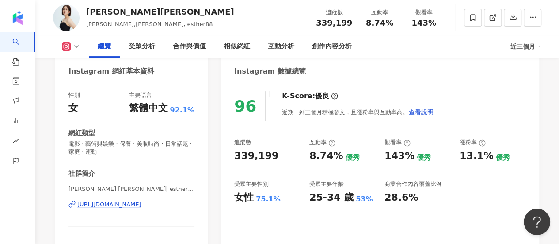
scroll to position [141, 0]
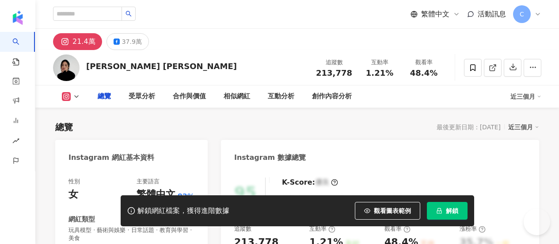
click at [455, 211] on span "解鎖" at bounding box center [452, 210] width 12 height 7
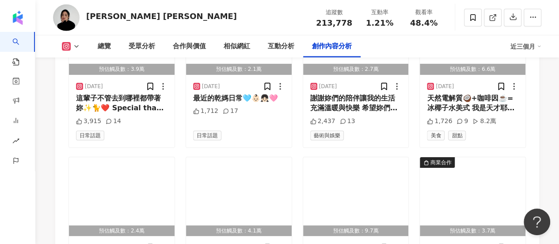
scroll to position [2939, 0]
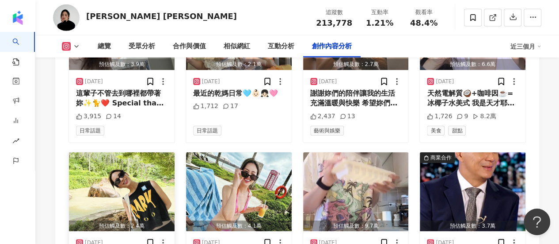
click at [119, 152] on img "button" at bounding box center [122, 191] width 106 height 79
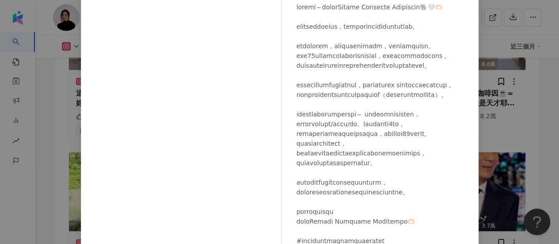
scroll to position [153, 0]
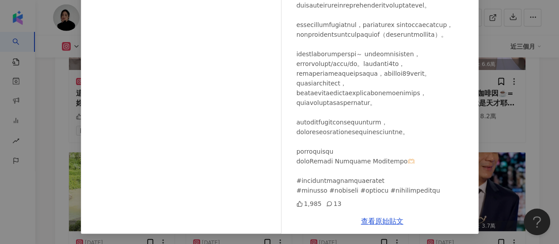
click at [499, 82] on div "Christina Mok 莫允雯 2025/6/25 1,985 13 查看原始貼文" at bounding box center [279, 122] width 559 height 244
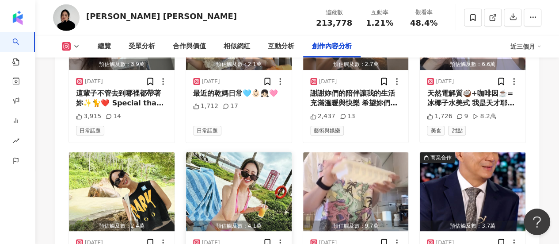
click at [251, 220] on div "預估觸及數：4.1萬" at bounding box center [239, 225] width 106 height 11
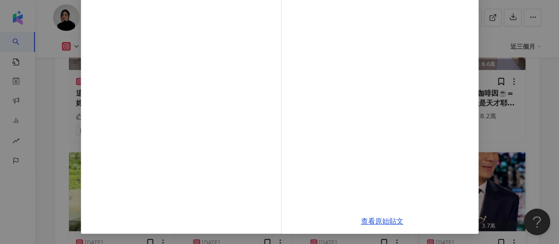
drag, startPoint x: 506, startPoint y: 118, endPoint x: 501, endPoint y: 118, distance: 4.9
click at [506, 118] on div "Christina Mok 莫允雯 2025/6/24 努力在泰國暴雨季節求生存的我😎⛈️ 哪怕只有烏雲與烏雲之間一點點的太陽也不放過！ 4,139 18 查…" at bounding box center [279, 122] width 559 height 244
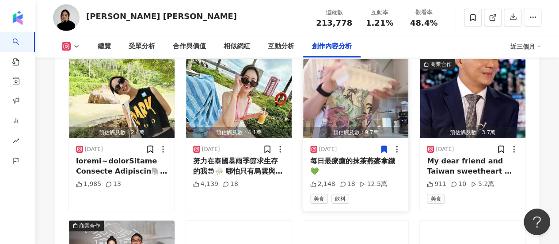
scroll to position [3072, 0]
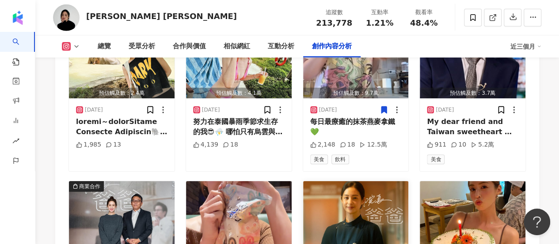
click at [345, 181] on img "button" at bounding box center [356, 220] width 106 height 79
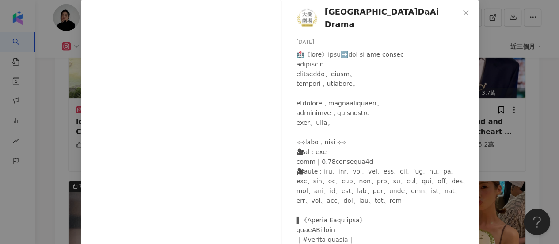
scroll to position [27, 0]
click at [489, 97] on div "大愛劇場DaAi Drama 2025/5/8 733 3 查看原始貼文" at bounding box center [279, 122] width 559 height 244
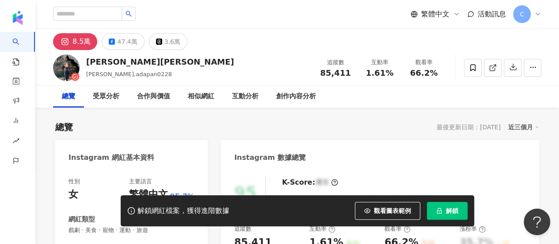
click at [459, 213] on button "解鎖" at bounding box center [447, 211] width 41 height 18
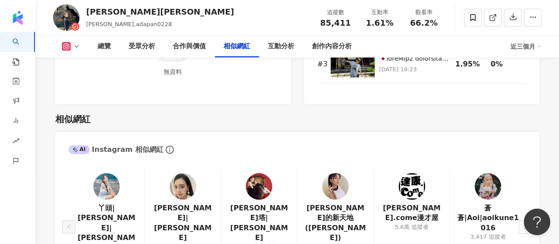
scroll to position [1414, 0]
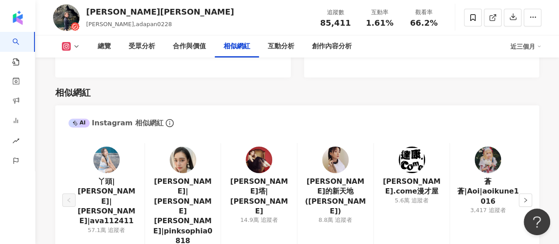
click at [254, 146] on img at bounding box center [259, 159] width 27 height 27
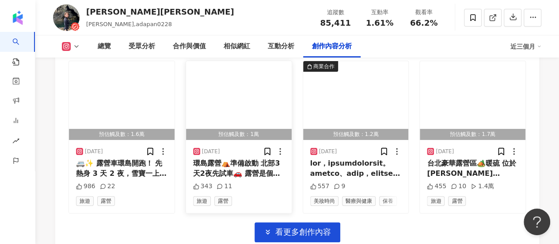
scroll to position [3094, 0]
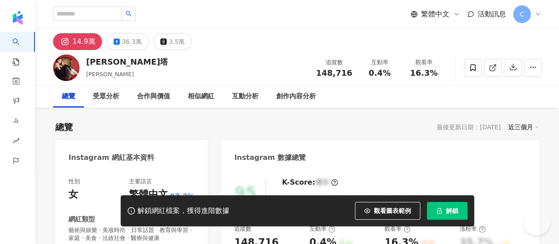
click at [460, 211] on button "解鎖" at bounding box center [447, 211] width 41 height 18
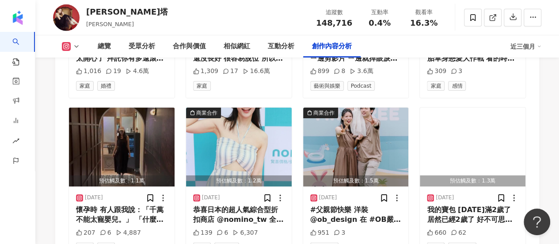
scroll to position [3062, 0]
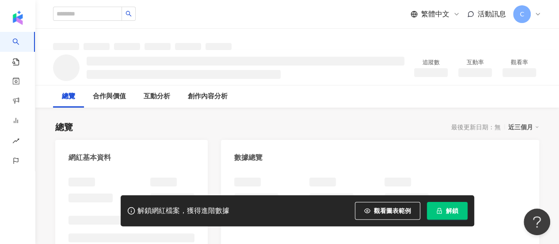
drag, startPoint x: 452, startPoint y: 212, endPoint x: 328, endPoint y: 137, distance: 145.2
click at [453, 210] on span "解鎖" at bounding box center [452, 210] width 12 height 7
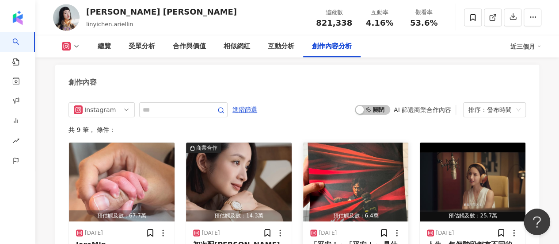
scroll to position [2652, 0]
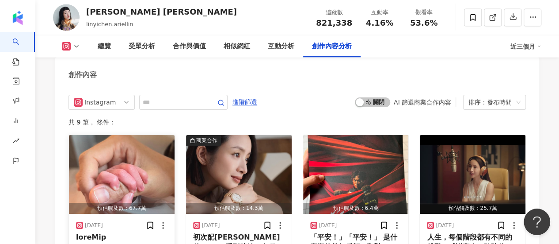
click at [109, 135] on img "button" at bounding box center [122, 174] width 106 height 79
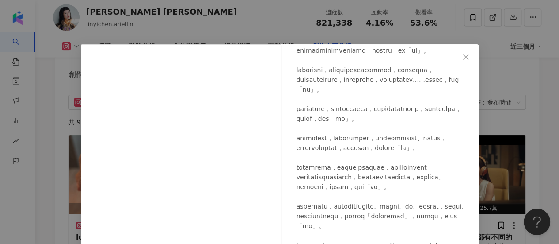
scroll to position [172, 0]
click at [534, 100] on div "Ariel Lin 林依晨 2025/6/16 8.4萬 860 查看原始貼文" at bounding box center [279, 122] width 559 height 244
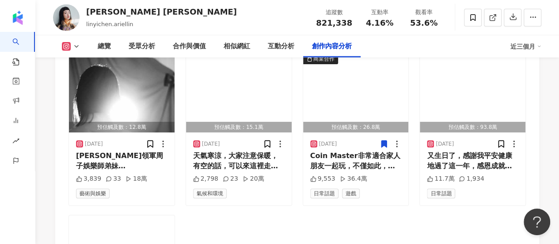
scroll to position [2961, 0]
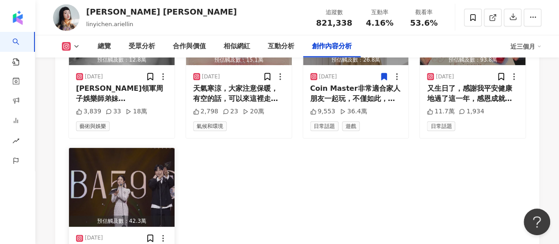
click at [131, 148] on img "button" at bounding box center [122, 187] width 106 height 79
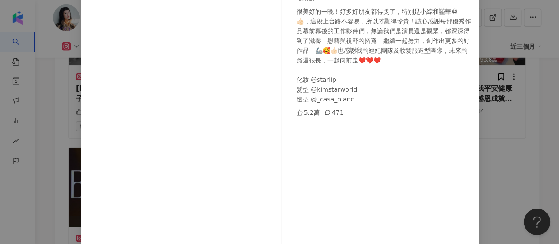
scroll to position [153, 0]
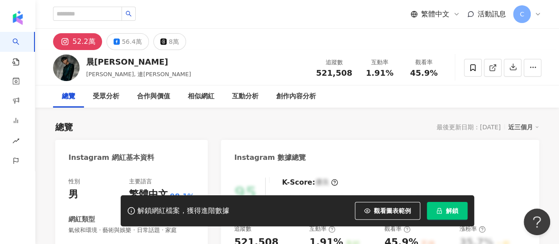
click at [443, 209] on button "解鎖" at bounding box center [447, 211] width 41 height 18
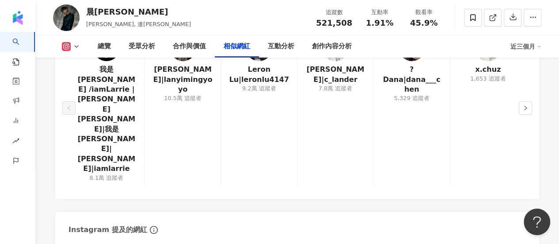
scroll to position [1635, 0]
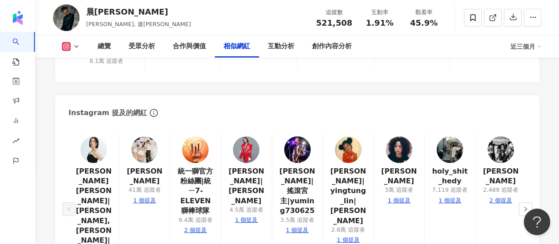
click at [146, 136] on img at bounding box center [144, 149] width 27 height 27
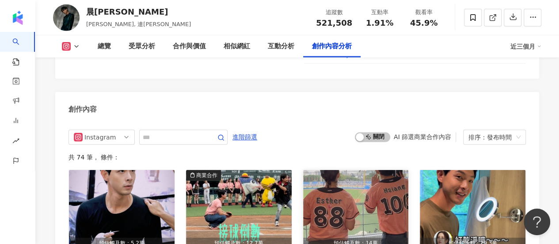
scroll to position [2829, 0]
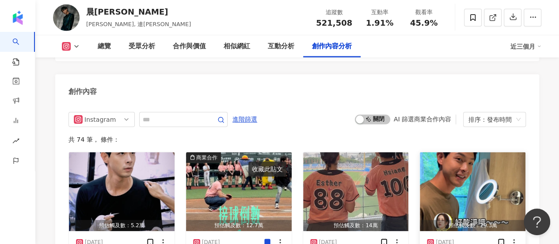
click at [460, 152] on img "button" at bounding box center [473, 191] width 106 height 79
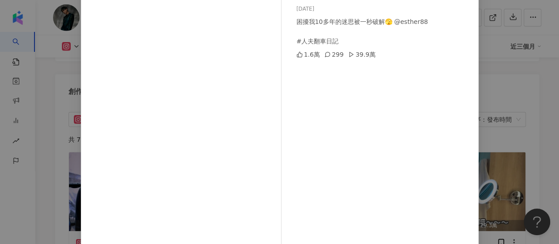
scroll to position [88, 0]
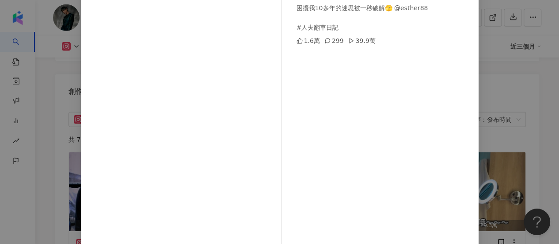
click at [528, 125] on div "晨翔 2025/8/28 困擾我10多年的迷思被一秒破解🫣 @esther88 #人夫翻車日記 1.6萬 299 39.9萬 查看原始貼文" at bounding box center [279, 122] width 559 height 244
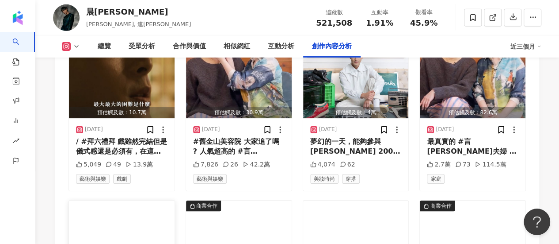
scroll to position [3094, 0]
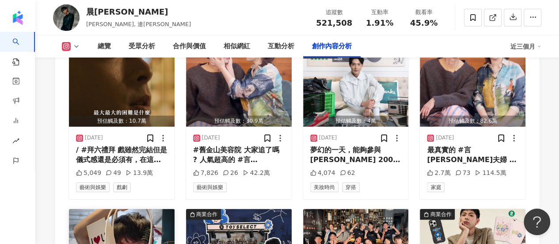
click at [88, 209] on img "button" at bounding box center [122, 248] width 106 height 79
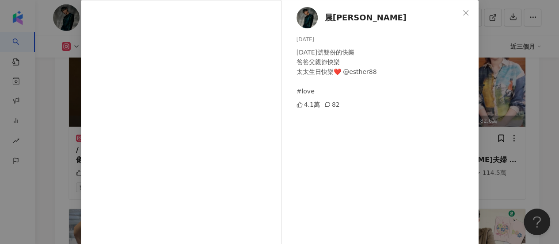
scroll to position [88, 0]
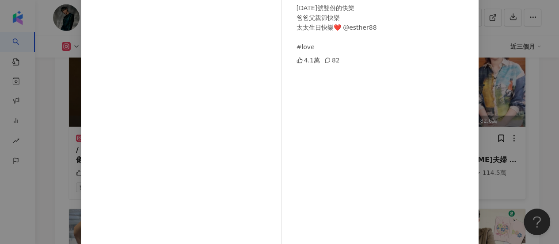
click at [508, 80] on div "晨翔 2025/8/8 8月8號雙份的快樂 爸爸父親節快樂 太太生日快樂❤️ @esther88 #love 4.1萬 82 查看原始貼文" at bounding box center [279, 122] width 559 height 244
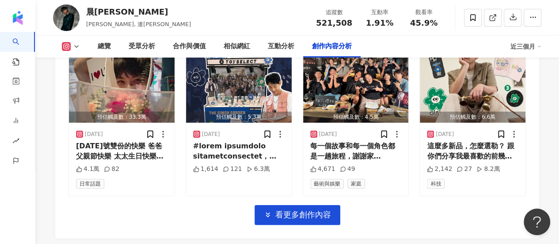
scroll to position [2949, 0]
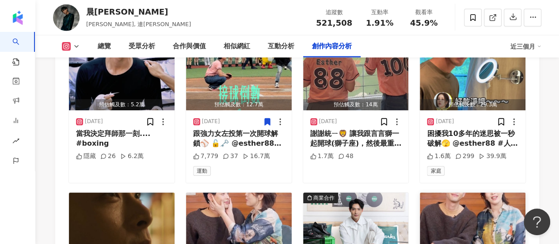
click at [471, 192] on img "button" at bounding box center [473, 231] width 106 height 79
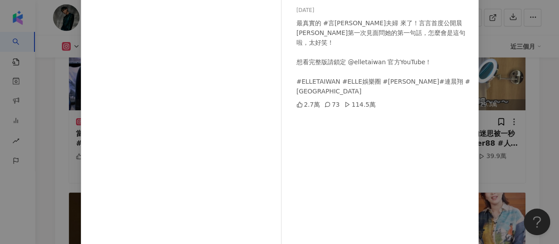
scroll to position [73, 0]
click at [478, 79] on div "ELLE Taiwan 2025/8/11 最真實的 #言翔夫婦 來了！言言首度公開晨翔第一次見面問她的第一句話，怎麼會是這句啦，太好笑！ 想看完整版請鎖定 …" at bounding box center [279, 122] width 559 height 244
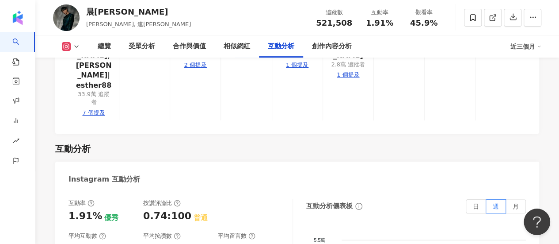
scroll to position [1579, 0]
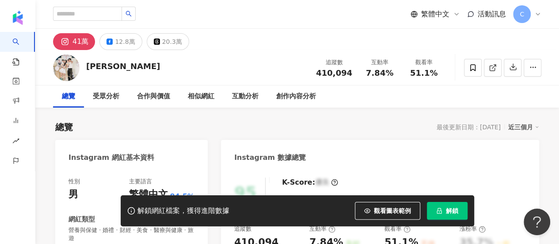
click at [448, 214] on span "解鎖" at bounding box center [452, 210] width 12 height 7
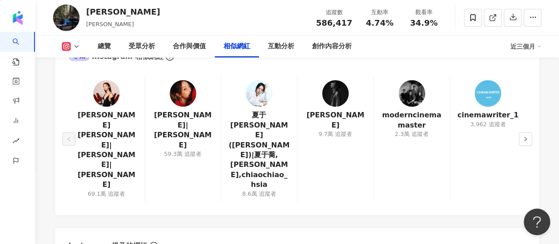
scroll to position [1503, 0]
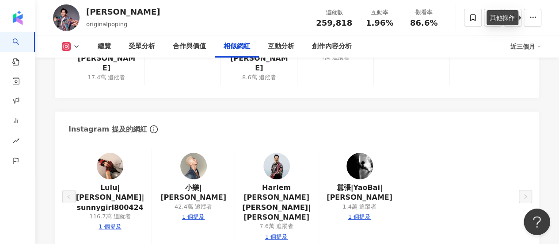
scroll to position [1591, 0]
click at [193, 152] on img at bounding box center [193, 165] width 27 height 27
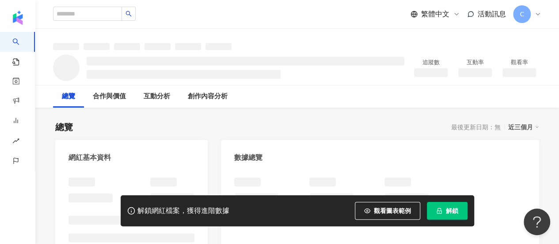
click at [444, 213] on button "解鎖" at bounding box center [447, 211] width 41 height 18
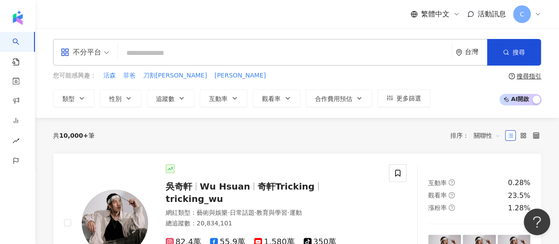
click at [158, 52] on input "search" at bounding box center [285, 53] width 327 height 17
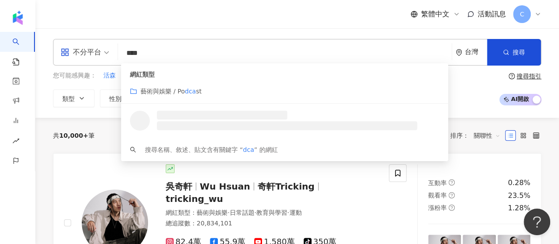
type input "*****"
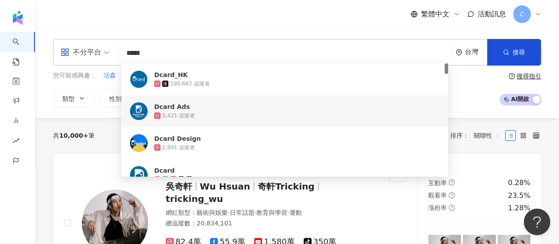
scroll to position [44, 0]
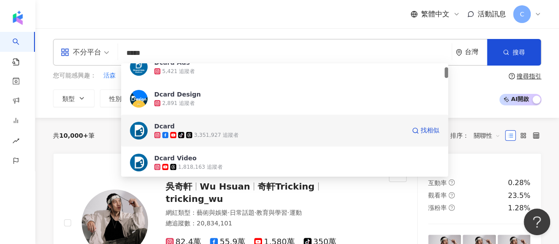
click at [219, 134] on div "3,351,927 追蹤者" at bounding box center [216, 135] width 45 height 8
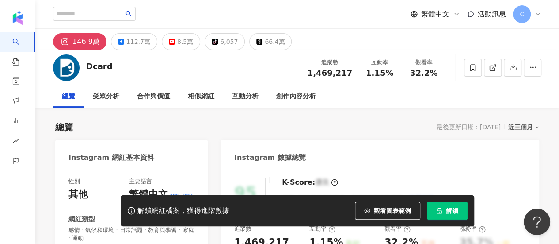
click at [451, 213] on span "解鎖" at bounding box center [452, 210] width 12 height 7
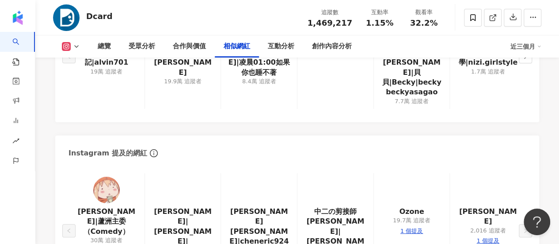
scroll to position [1616, 0]
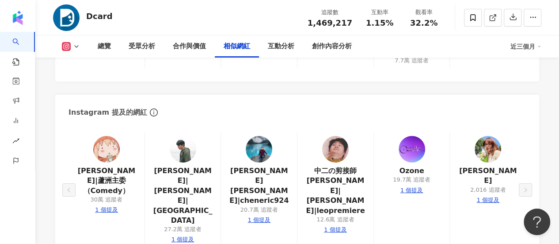
click at [105, 136] on img at bounding box center [106, 149] width 27 height 27
click at [183, 136] on img at bounding box center [183, 149] width 27 height 27
click at [268, 136] on img at bounding box center [259, 149] width 27 height 27
click at [335, 136] on img at bounding box center [335, 149] width 27 height 27
click at [521, 23] on button "button" at bounding box center [525, 15] width 13 height 13
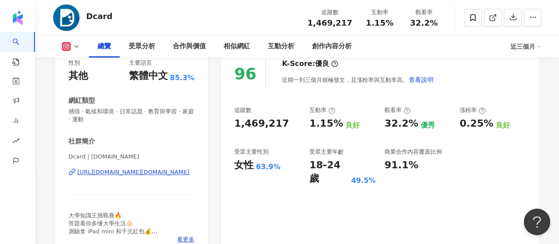
scroll to position [139, 0]
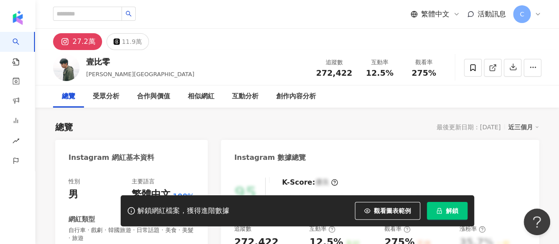
click at [452, 211] on span "解鎖" at bounding box center [452, 210] width 12 height 7
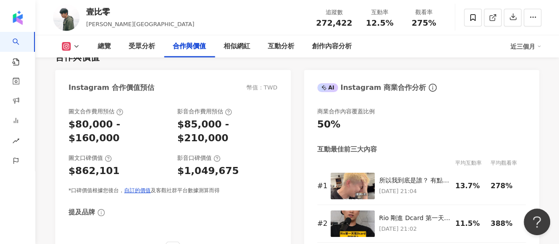
scroll to position [1326, 0]
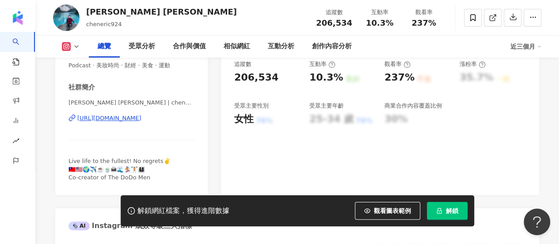
scroll to position [177, 0]
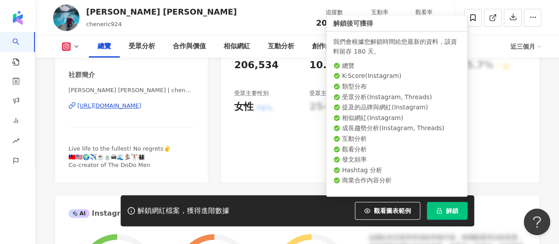
click at [442, 213] on button "解鎖" at bounding box center [447, 211] width 41 height 18
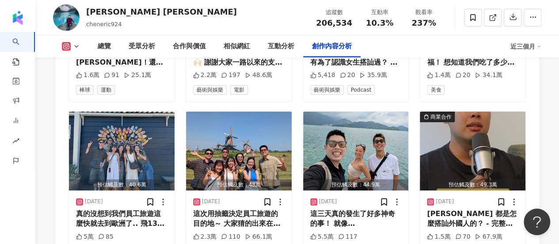
scroll to position [3182, 0]
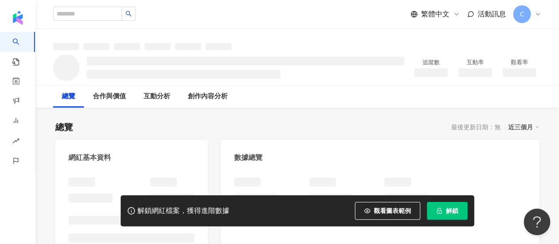
click at [452, 210] on span "解鎖" at bounding box center [452, 210] width 12 height 7
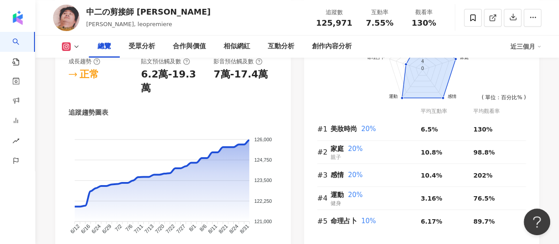
scroll to position [575, 0]
